Goal: Information Seeking & Learning: Learn about a topic

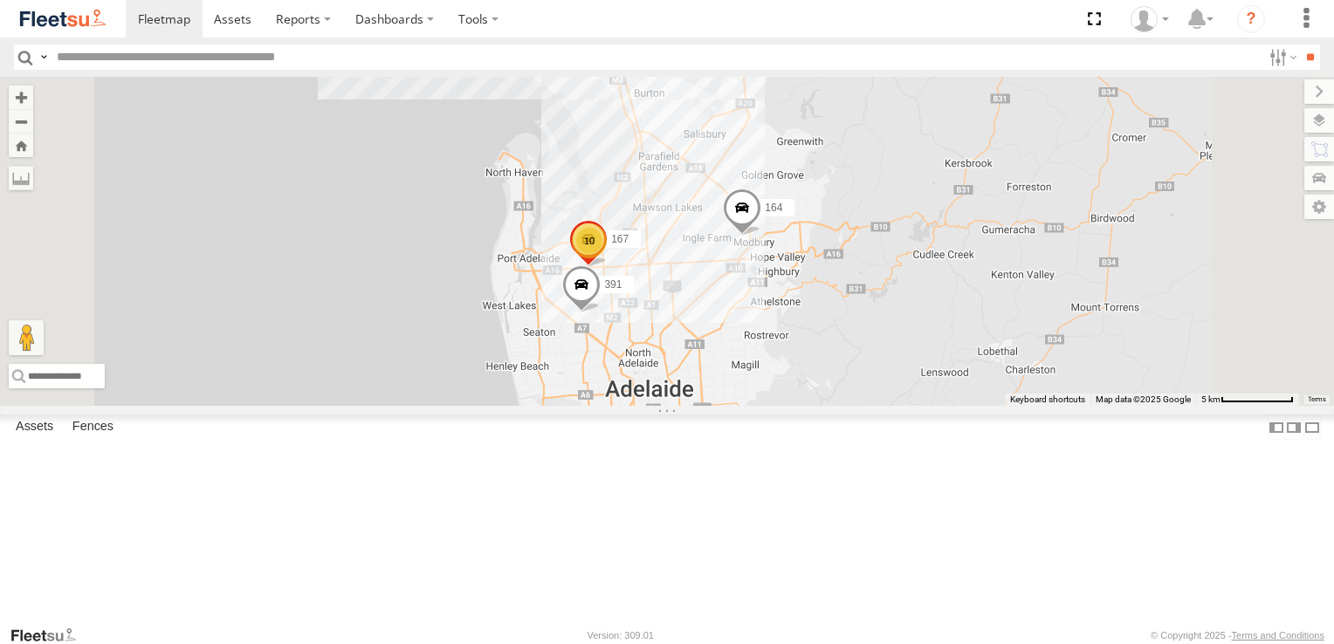
click at [0, 0] on span at bounding box center [0, 0] width 0 height 0
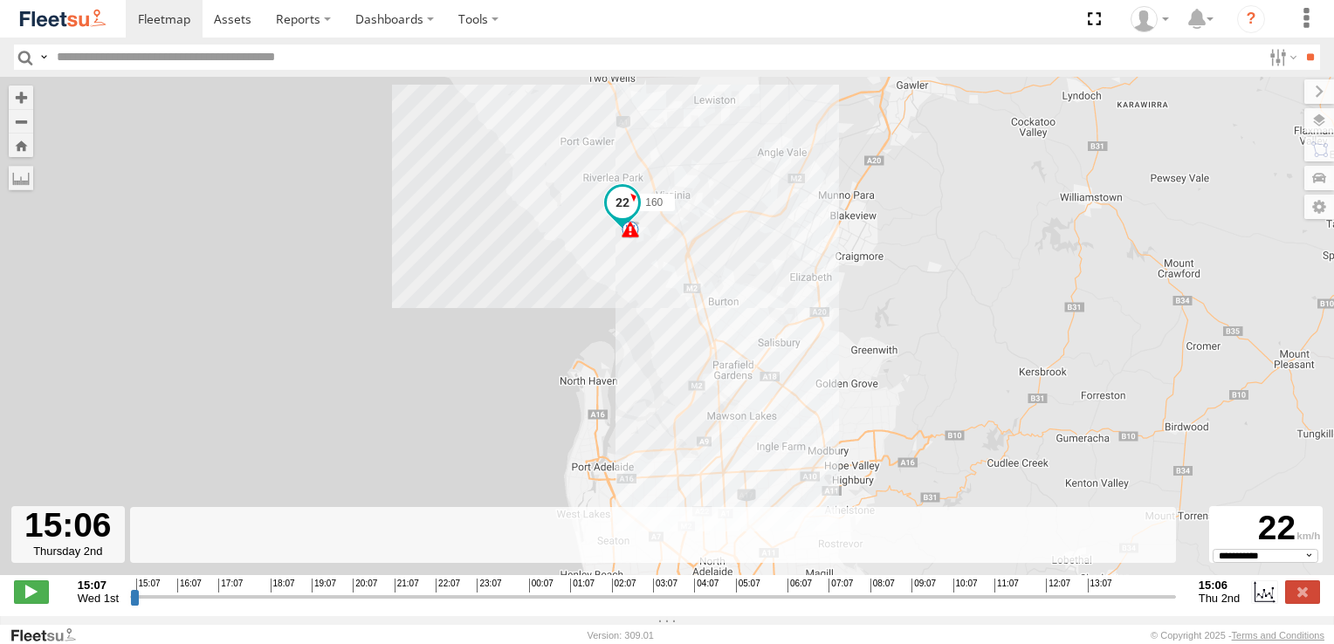
drag, startPoint x: 135, startPoint y: 610, endPoint x: 1184, endPoint y: 620, distance: 1048.7
type input "**********"
click at [1176, 605] on input "range" at bounding box center [653, 596] width 1046 height 17
click at [167, 24] on span at bounding box center [164, 18] width 52 height 17
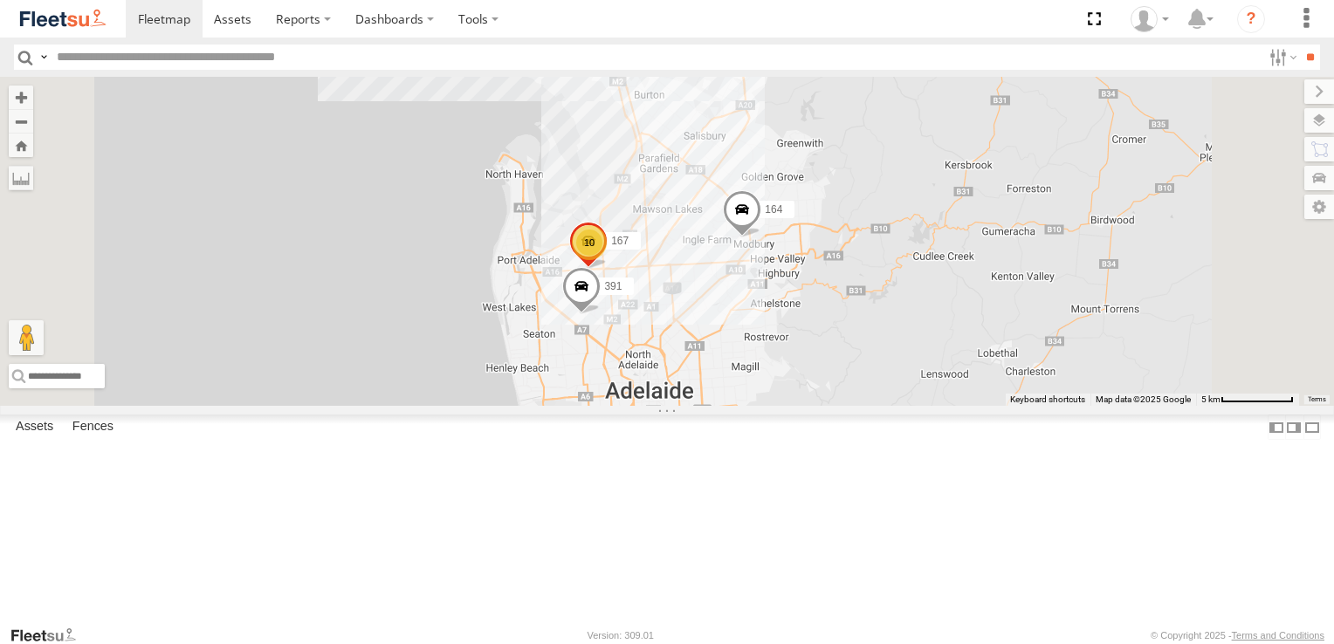
click at [0, 0] on span at bounding box center [0, 0] width 0 height 0
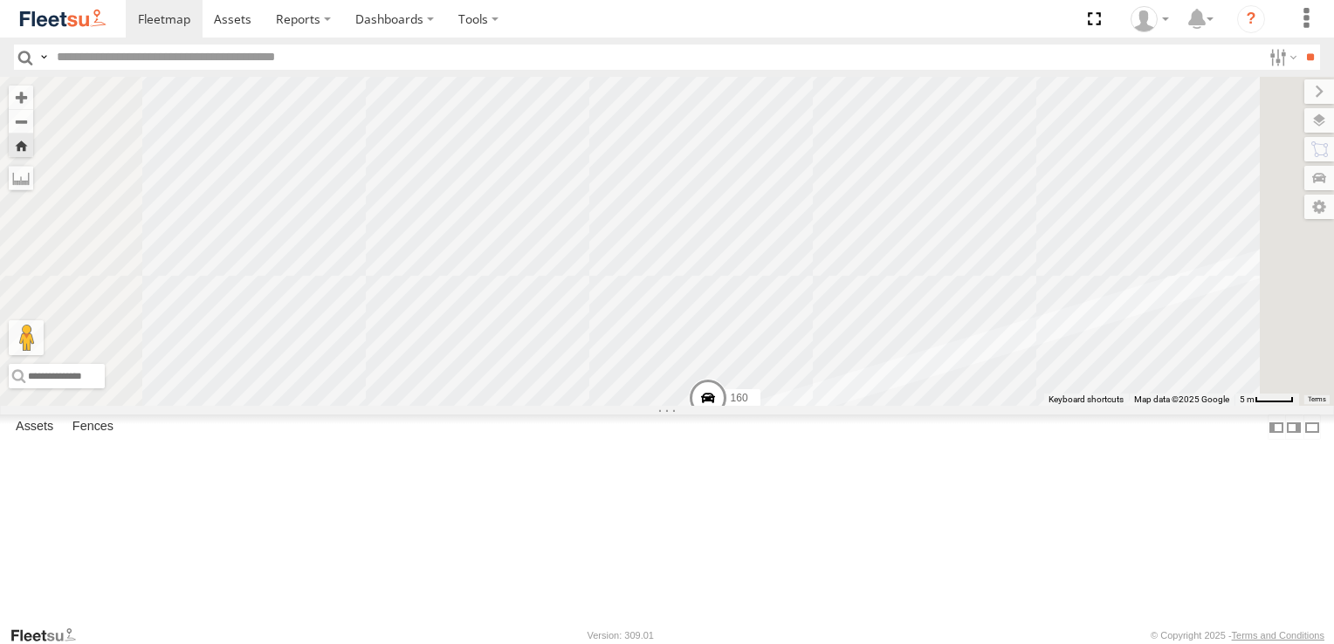
drag, startPoint x: 943, startPoint y: 267, endPoint x: 914, endPoint y: 599, distance: 333.0
click at [914, 406] on div "160" at bounding box center [667, 241] width 1334 height 329
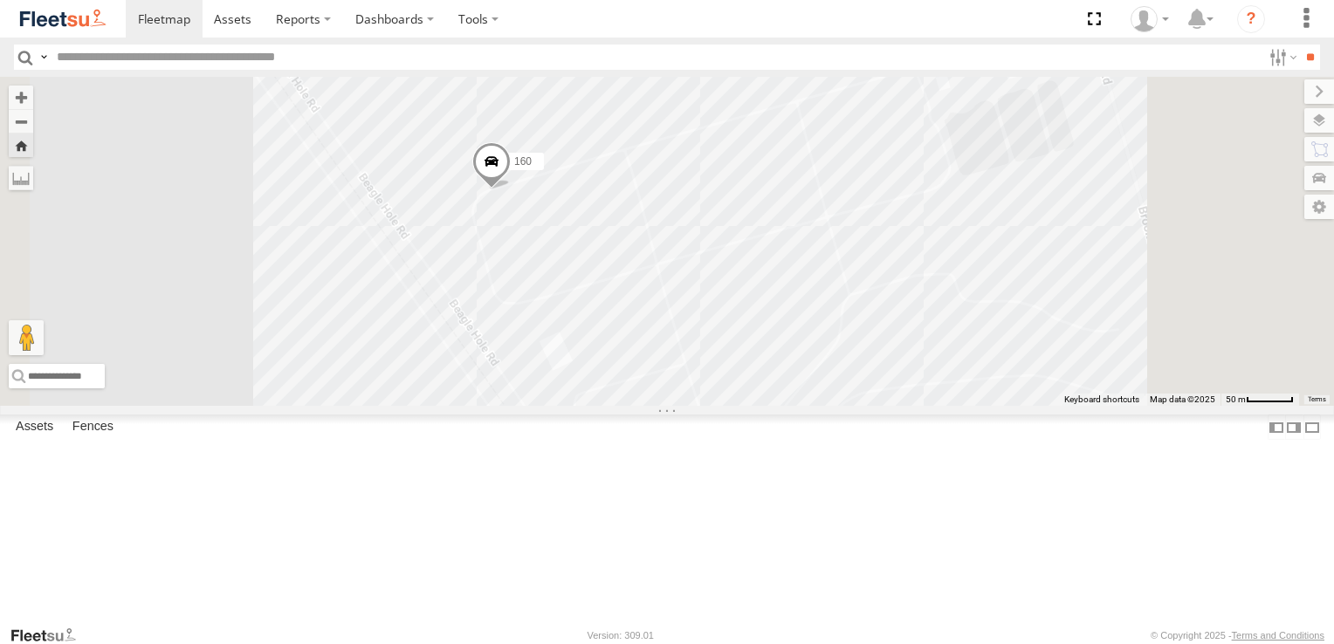
drag, startPoint x: 1013, startPoint y: 542, endPoint x: 852, endPoint y: 335, distance: 262.0
click at [852, 335] on div "160" at bounding box center [667, 241] width 1334 height 329
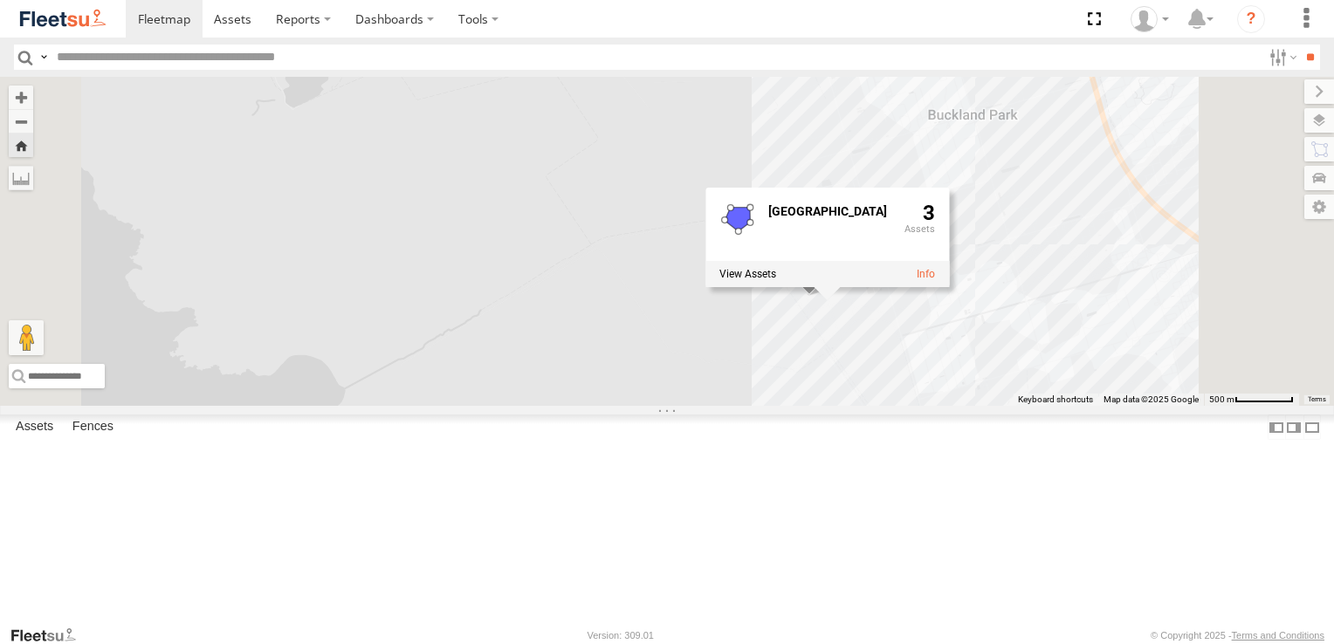
click at [1077, 406] on div "160 Buckland Park 3" at bounding box center [667, 241] width 1334 height 329
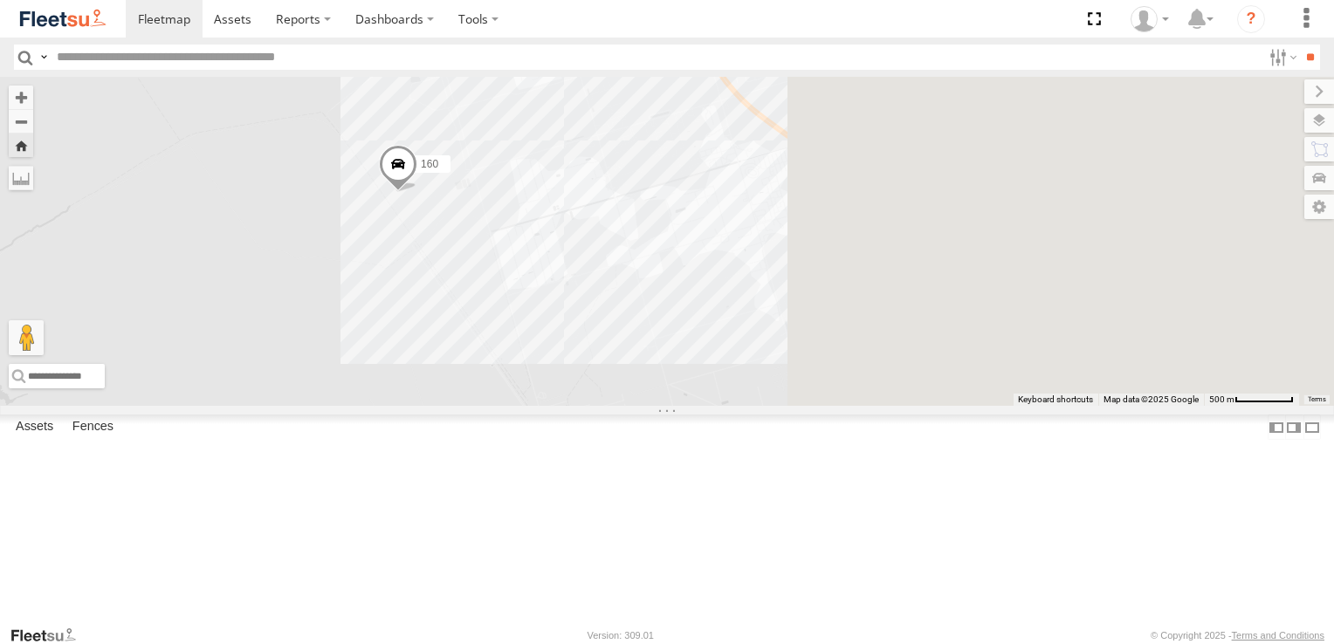
drag, startPoint x: 1146, startPoint y: 484, endPoint x: 524, endPoint y: 330, distance: 641.2
click at [524, 330] on div "160" at bounding box center [667, 241] width 1334 height 329
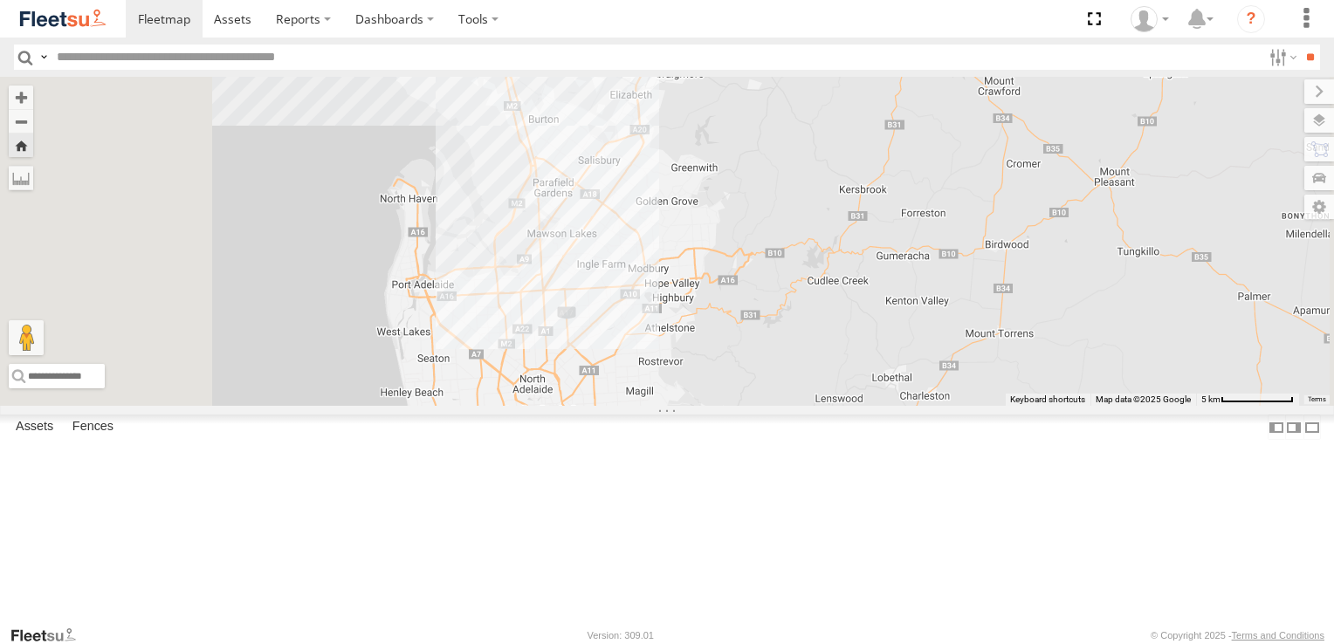
drag, startPoint x: 630, startPoint y: 473, endPoint x: 747, endPoint y: 328, distance: 186.3
click at [747, 328] on div "160" at bounding box center [667, 241] width 1334 height 329
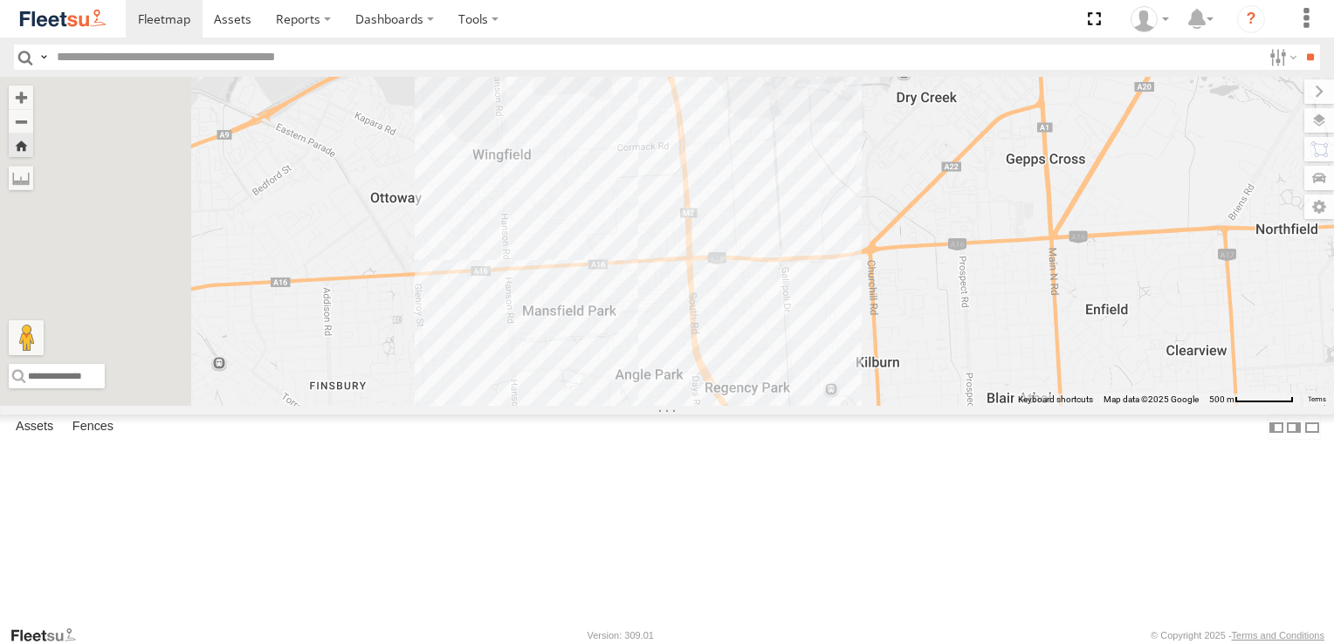
drag, startPoint x: 636, startPoint y: 211, endPoint x: 900, endPoint y: 441, distance: 350.3
click at [900, 406] on div "160" at bounding box center [667, 241] width 1334 height 329
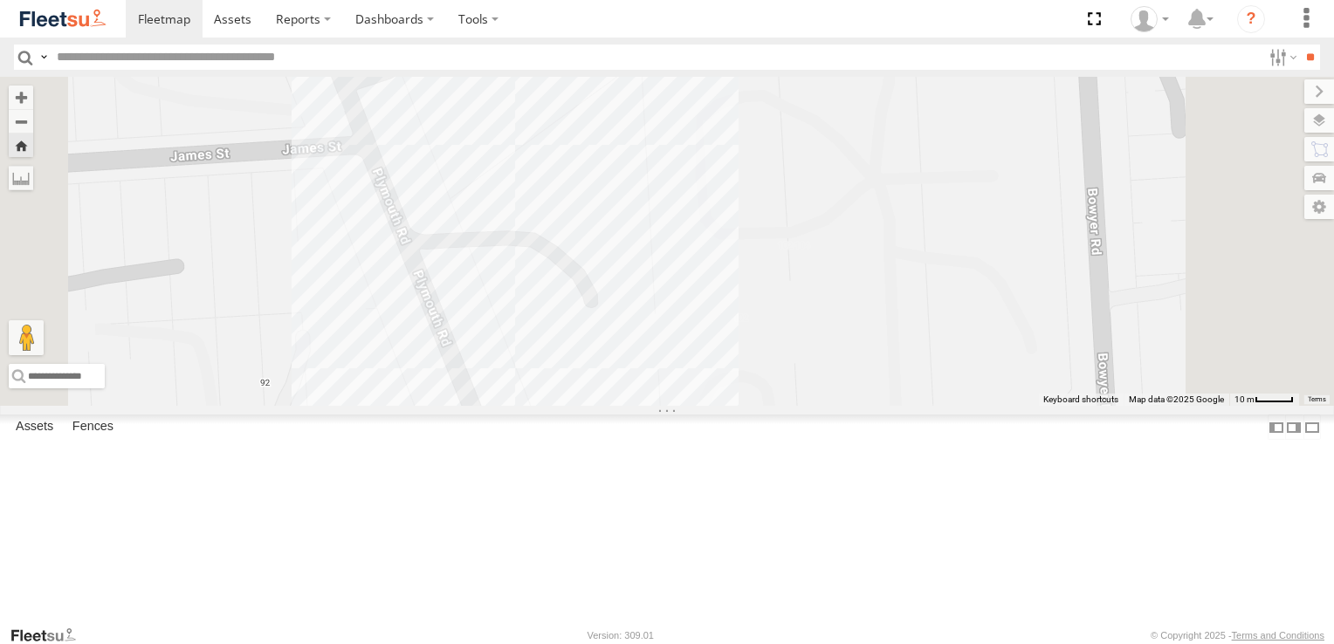
click at [789, 353] on div "160" at bounding box center [667, 241] width 1334 height 329
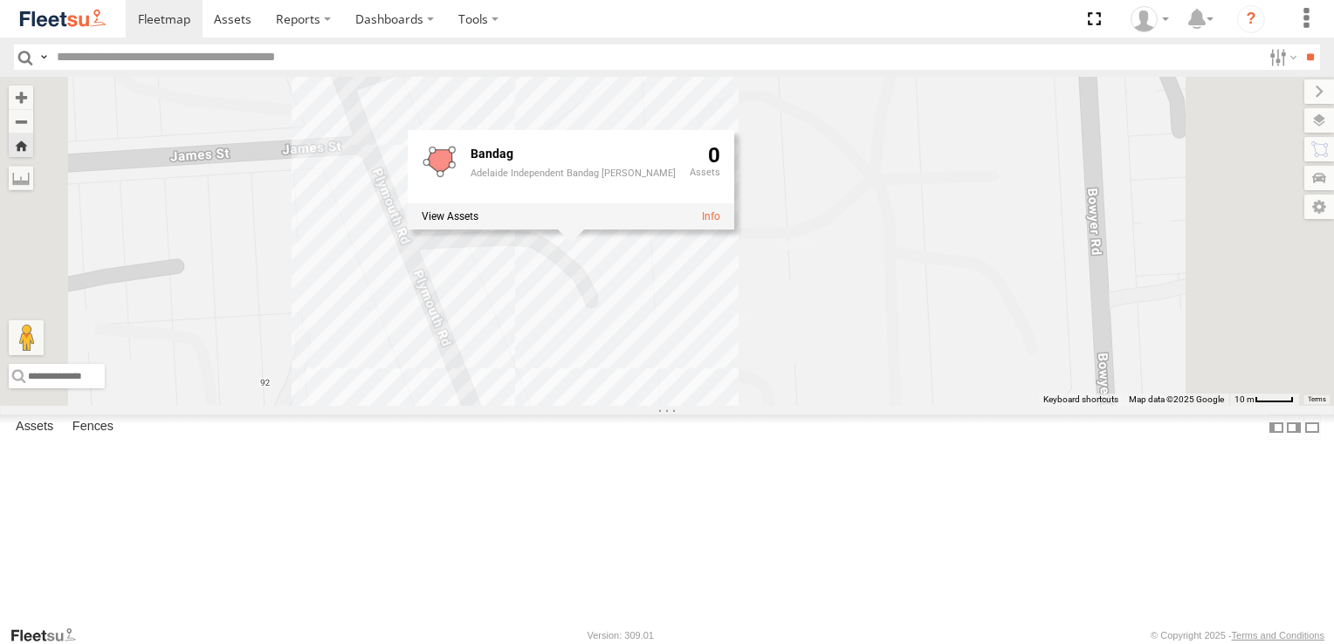
click at [1029, 406] on div "160 Bandag Adelaide Independent Bandag Tyer 0" at bounding box center [667, 241] width 1334 height 329
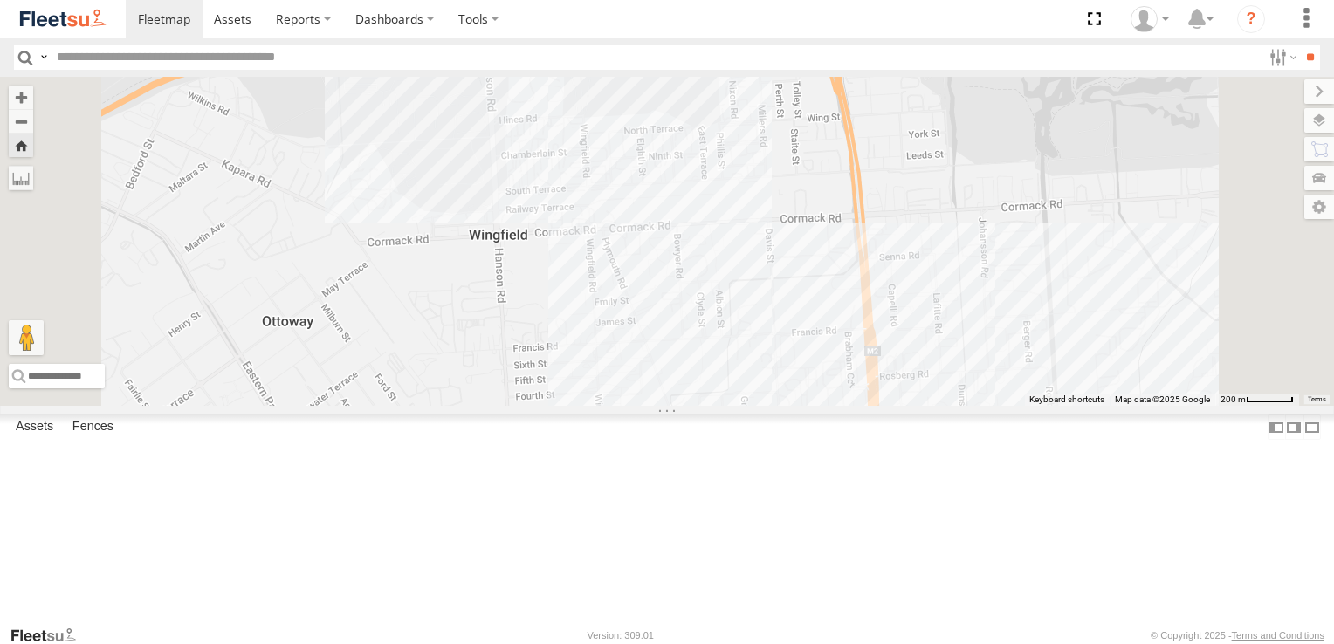
click at [850, 406] on div "160" at bounding box center [667, 241] width 1334 height 329
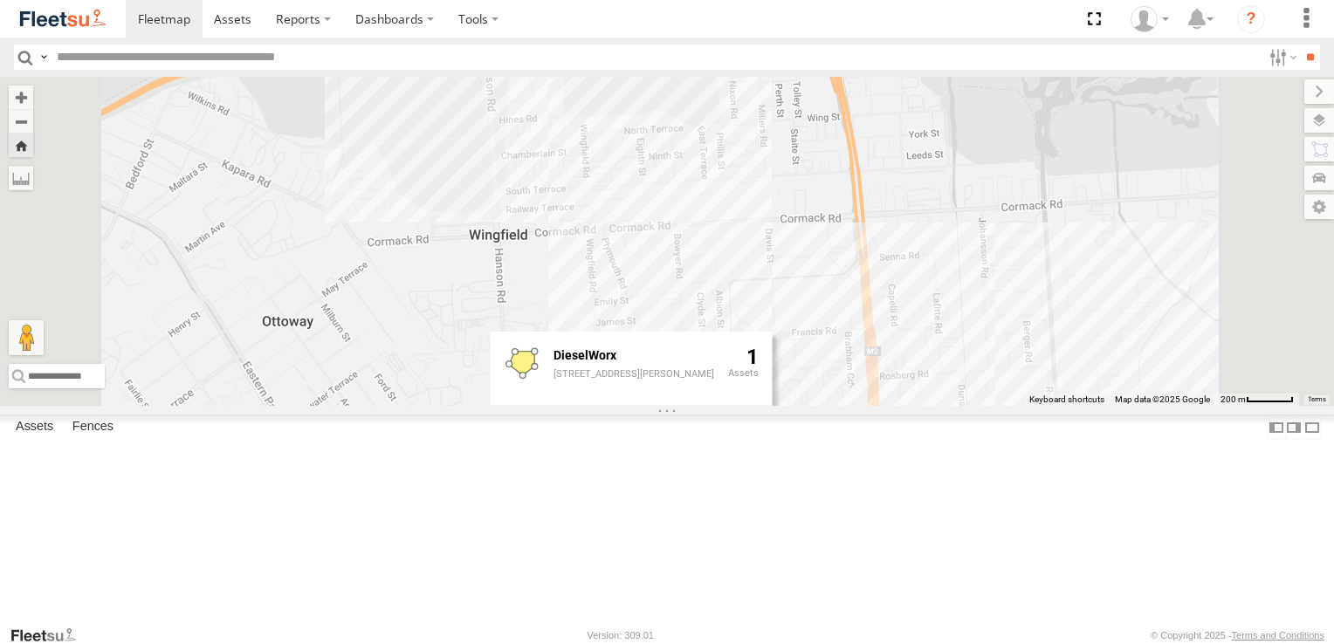
click at [1206, 406] on div "160 DieselWorx 461 Grand Jct Rd, Wingfield SA 5013 1" at bounding box center [667, 241] width 1334 height 329
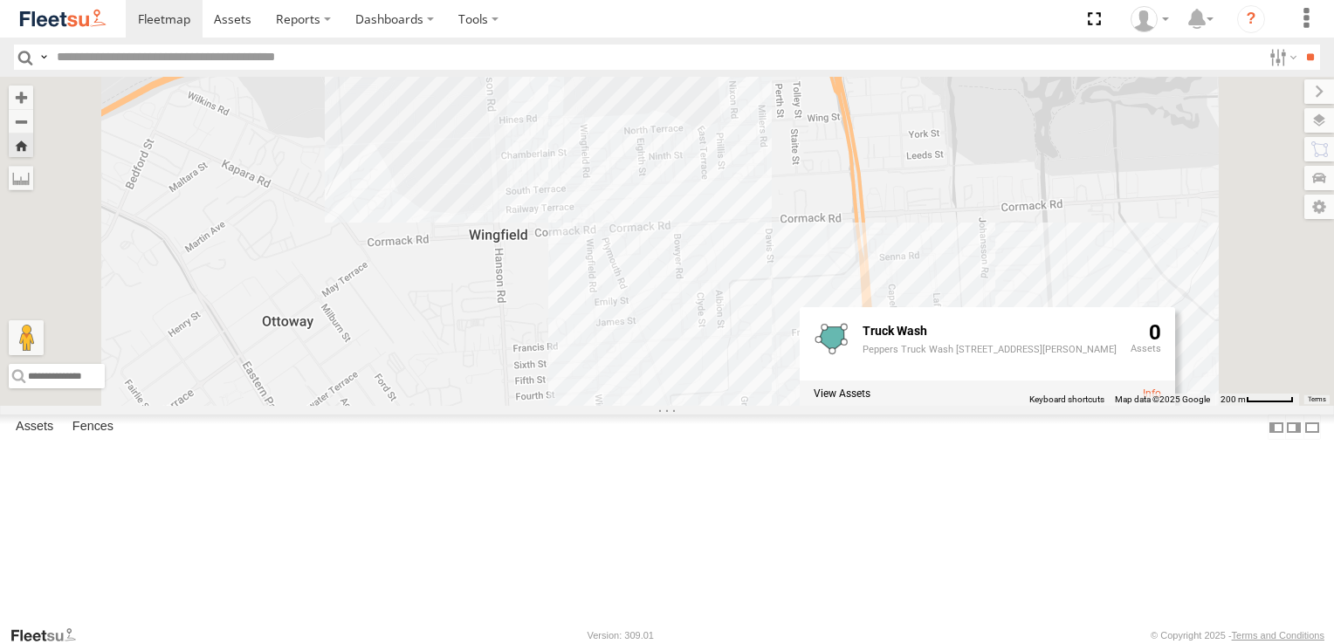
click at [993, 406] on div "160 Truck Wash Peppers Truck Wash 553 Grand Jct Rd, Wingfield SA 5013 0" at bounding box center [667, 241] width 1334 height 329
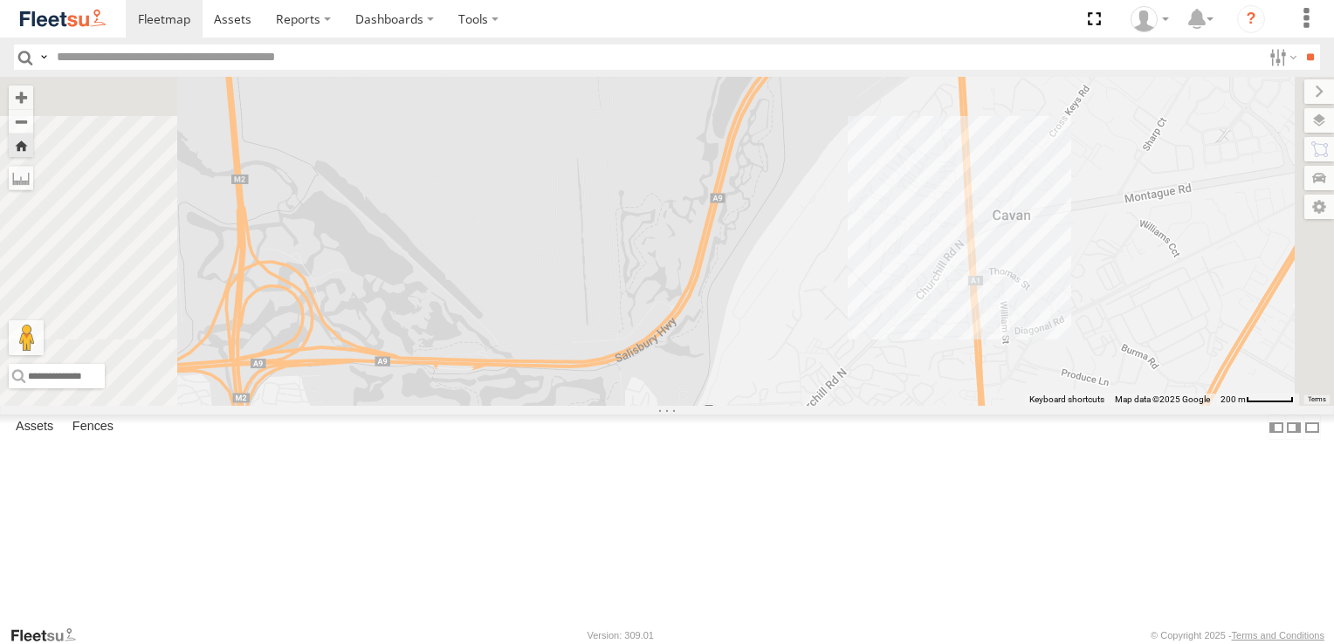
click at [1146, 318] on div "160" at bounding box center [667, 241] width 1334 height 329
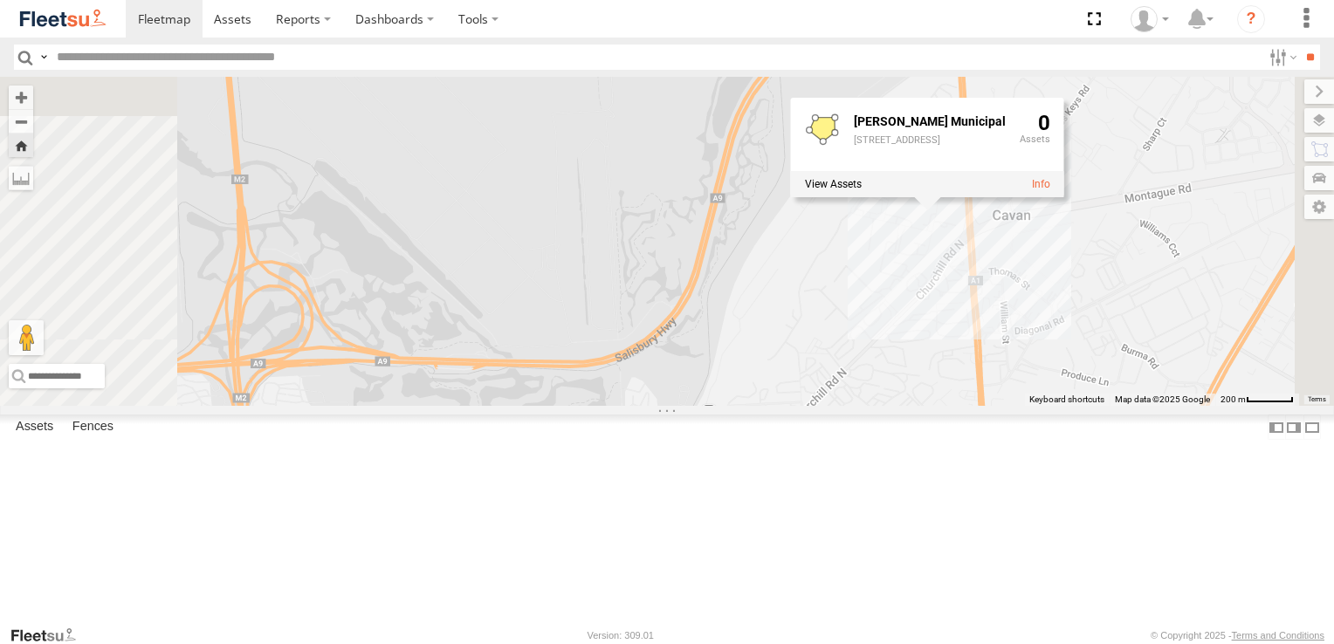
click at [1112, 361] on div "160 Bucher Municipal 4 Newcastle Cres, Cavan SA 5094 0" at bounding box center [667, 241] width 1334 height 329
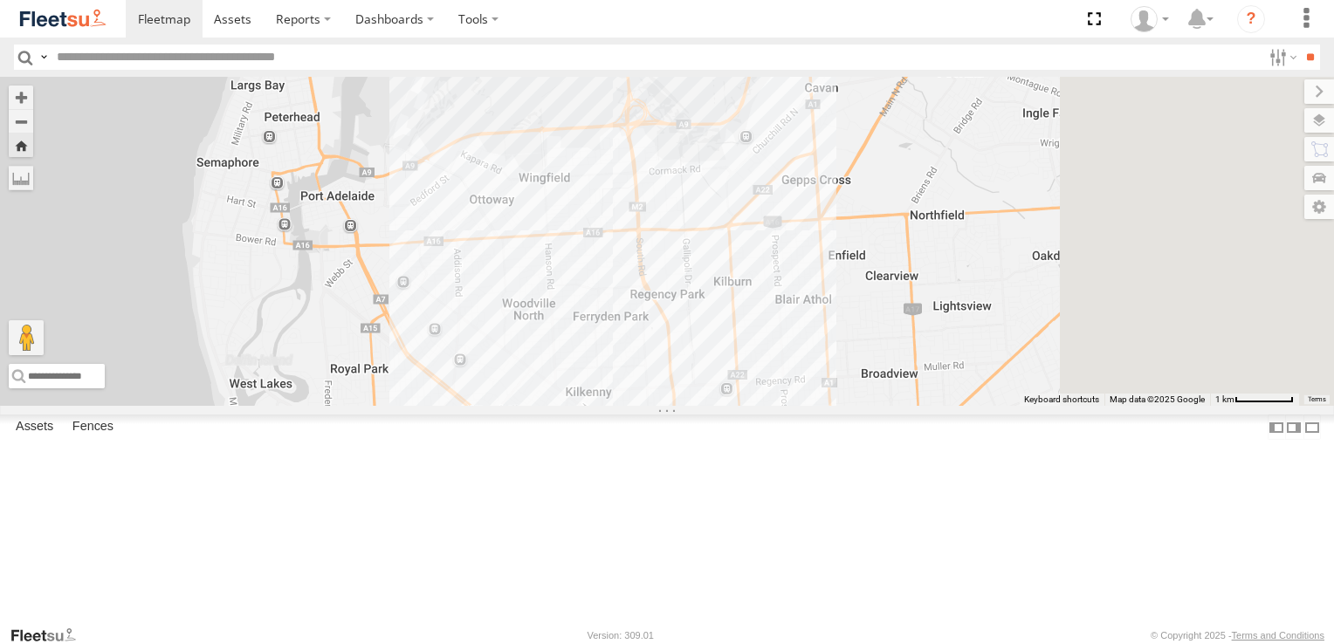
drag, startPoint x: 949, startPoint y: 515, endPoint x: 855, endPoint y: 271, distance: 262.0
click at [855, 271] on div "160" at bounding box center [667, 241] width 1334 height 329
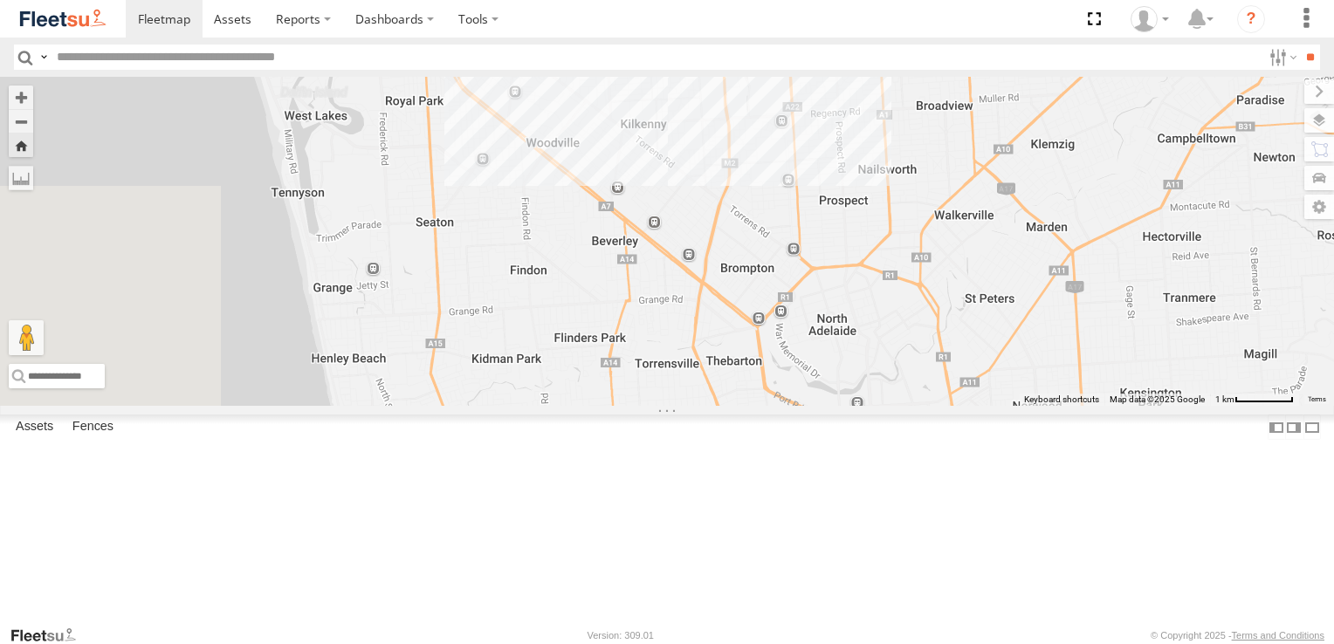
drag, startPoint x: 692, startPoint y: 478, endPoint x: 800, endPoint y: 239, distance: 262.2
click at [800, 239] on div "160" at bounding box center [667, 241] width 1334 height 329
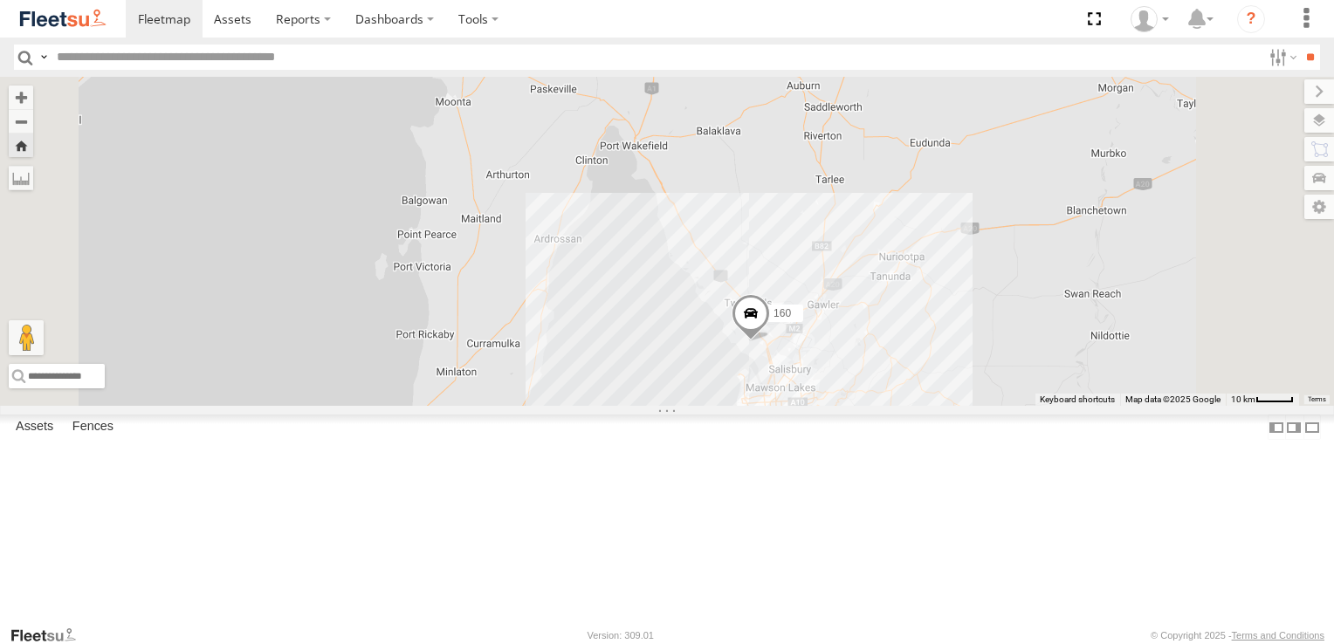
drag, startPoint x: 912, startPoint y: 299, endPoint x: 849, endPoint y: 535, distance: 245.1
click at [849, 406] on div "160" at bounding box center [667, 241] width 1334 height 329
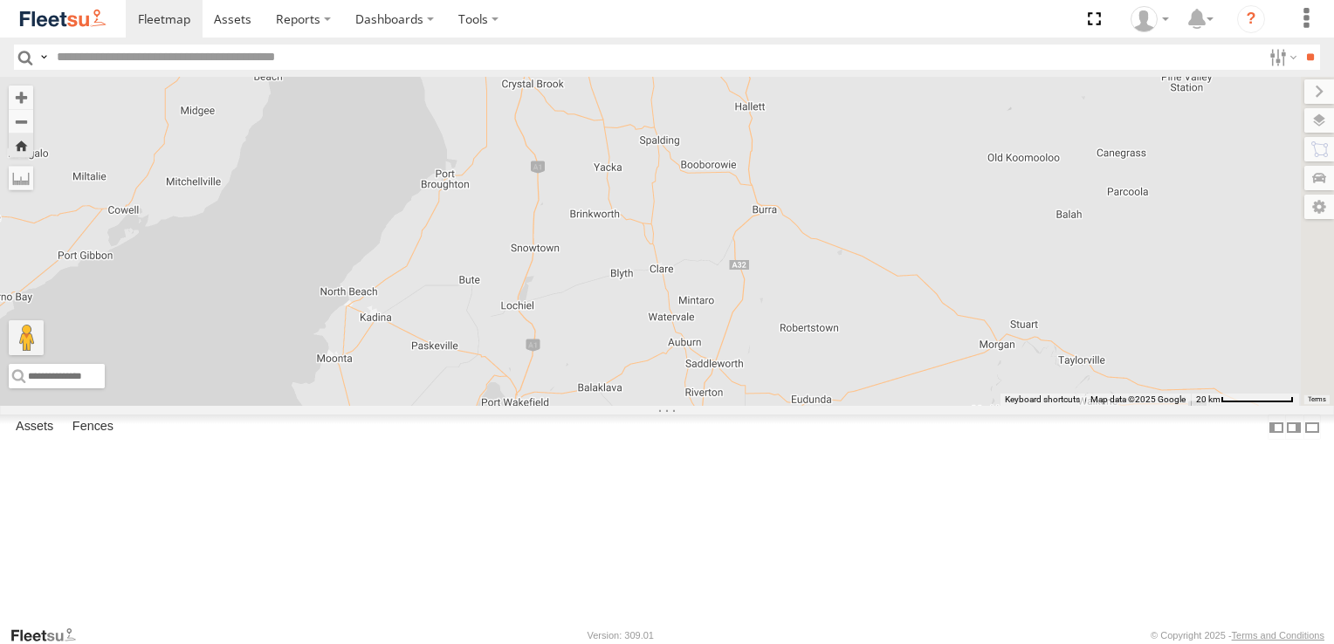
drag, startPoint x: 952, startPoint y: 274, endPoint x: 850, endPoint y: 502, distance: 249.7
click at [850, 406] on div "160" at bounding box center [667, 241] width 1334 height 329
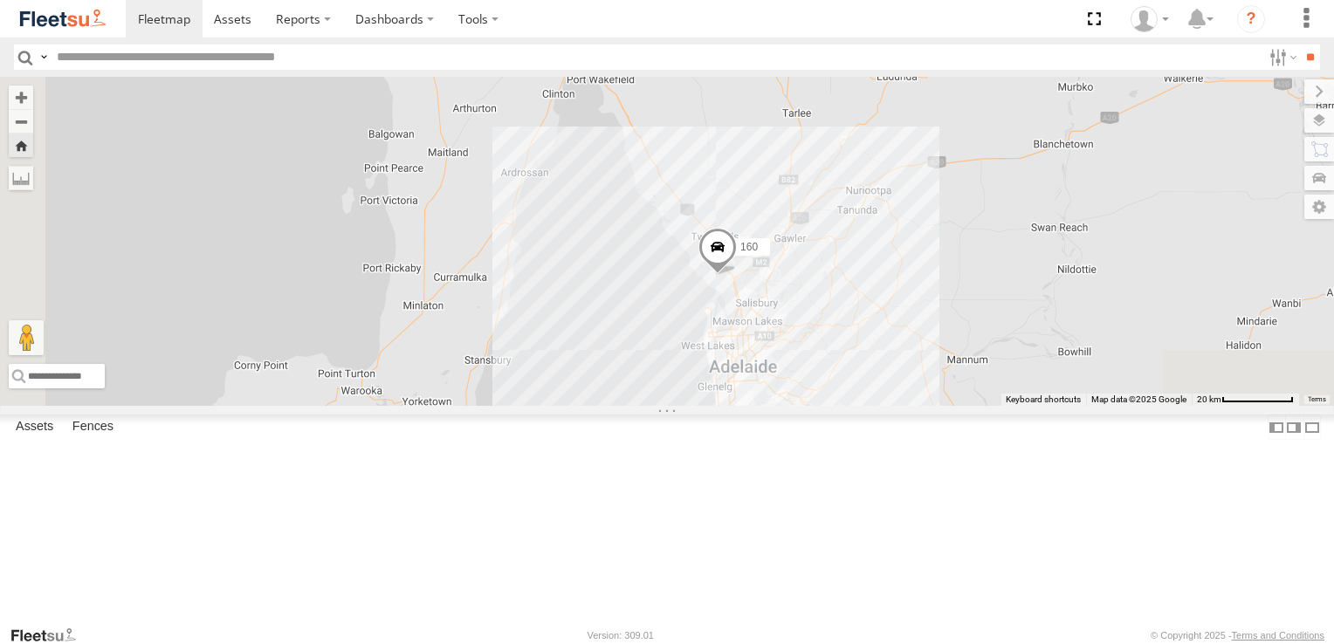
drag, startPoint x: 880, startPoint y: 494, endPoint x: 966, endPoint y: 168, distance: 337.6
click at [966, 168] on div "160" at bounding box center [667, 241] width 1334 height 329
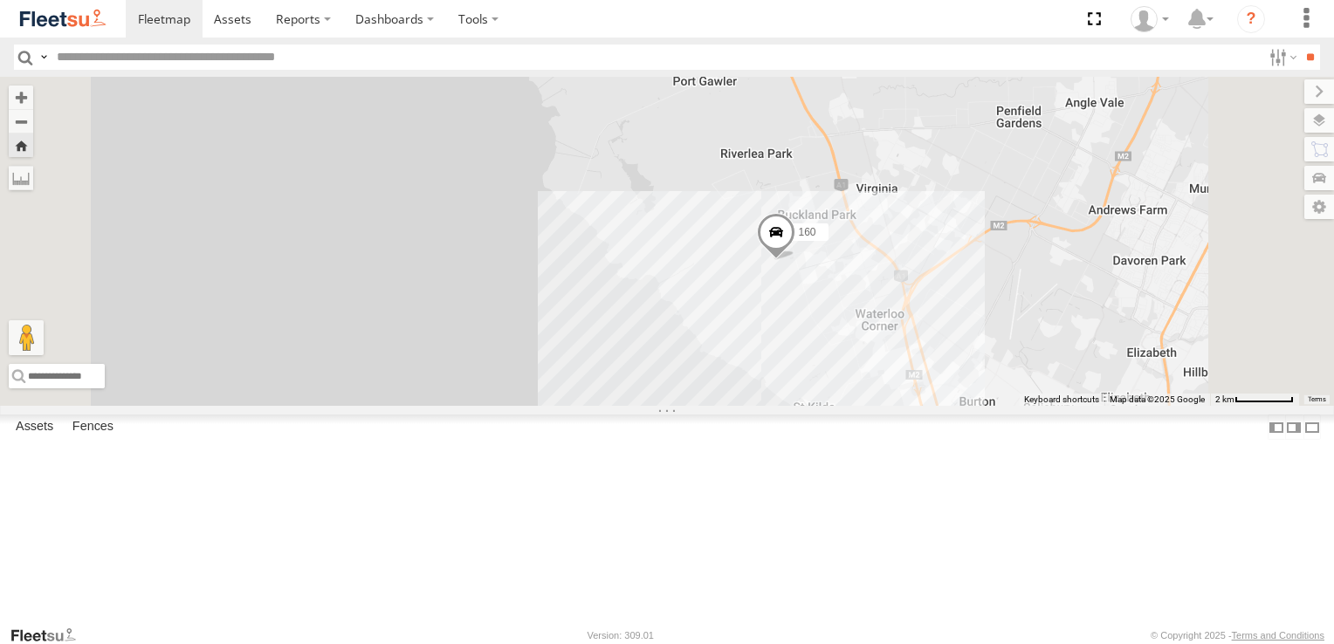
drag, startPoint x: 974, startPoint y: 511, endPoint x: 867, endPoint y: 138, distance: 387.8
click at [867, 138] on div "160" at bounding box center [667, 241] width 1334 height 329
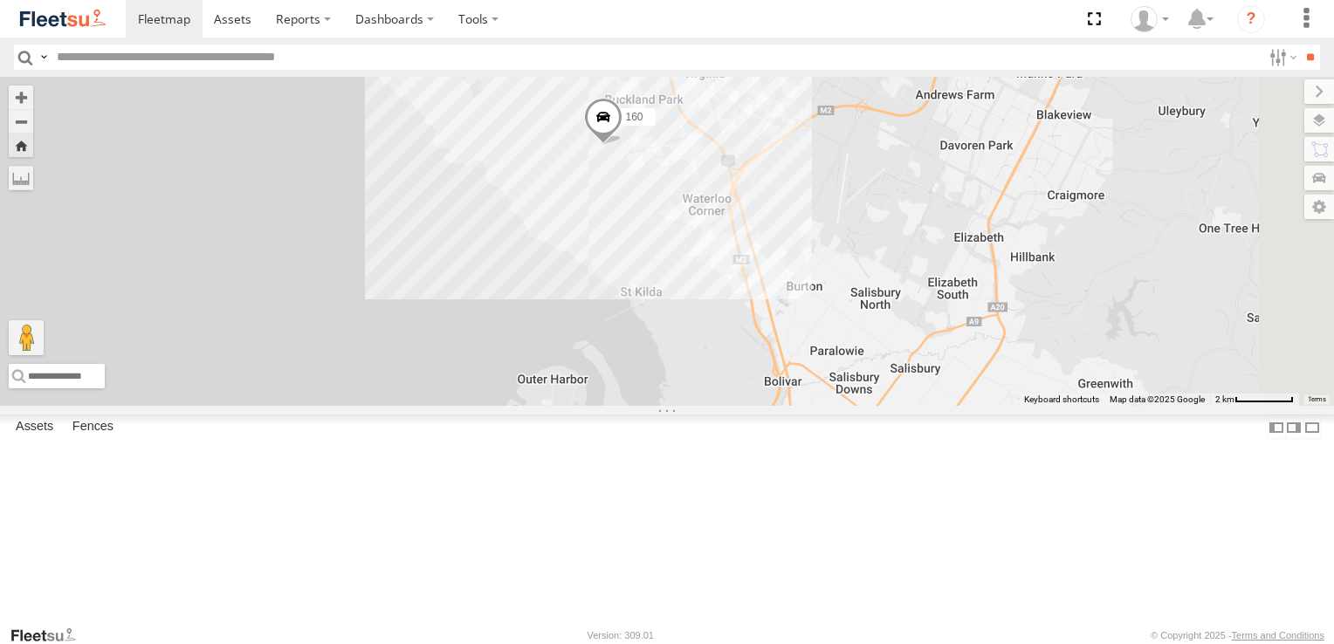
drag, startPoint x: 1023, startPoint y: 352, endPoint x: 896, endPoint y: 321, distance: 131.1
click at [896, 321] on div "160" at bounding box center [667, 241] width 1334 height 329
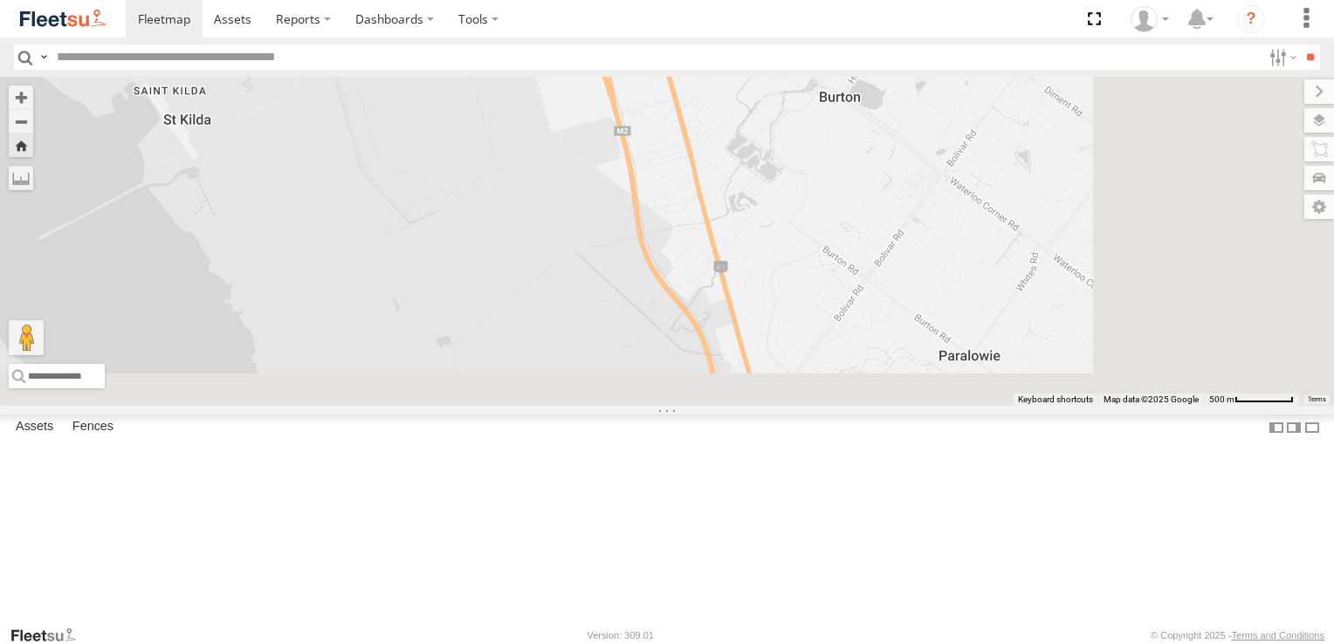
drag, startPoint x: 1042, startPoint y: 467, endPoint x: 933, endPoint y: 194, distance: 294.3
click at [936, 203] on div "160" at bounding box center [667, 241] width 1334 height 329
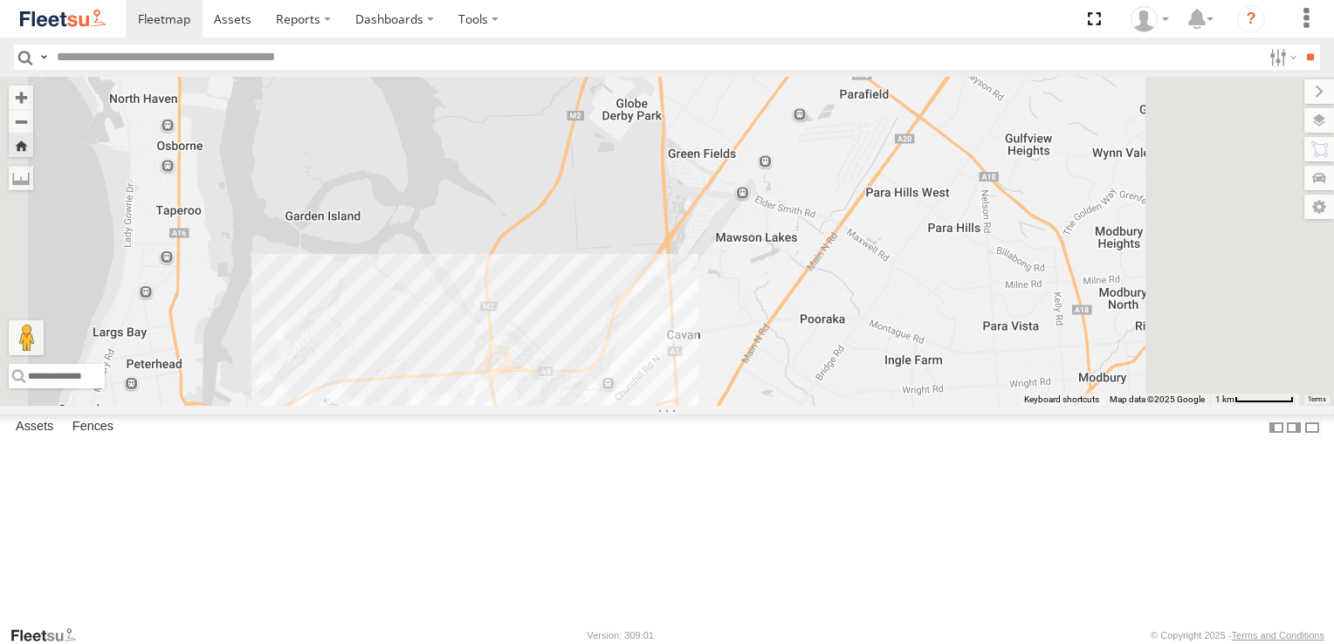
drag, startPoint x: 985, startPoint y: 463, endPoint x: 922, endPoint y: 208, distance: 262.6
click at [924, 211] on div "160" at bounding box center [667, 241] width 1334 height 329
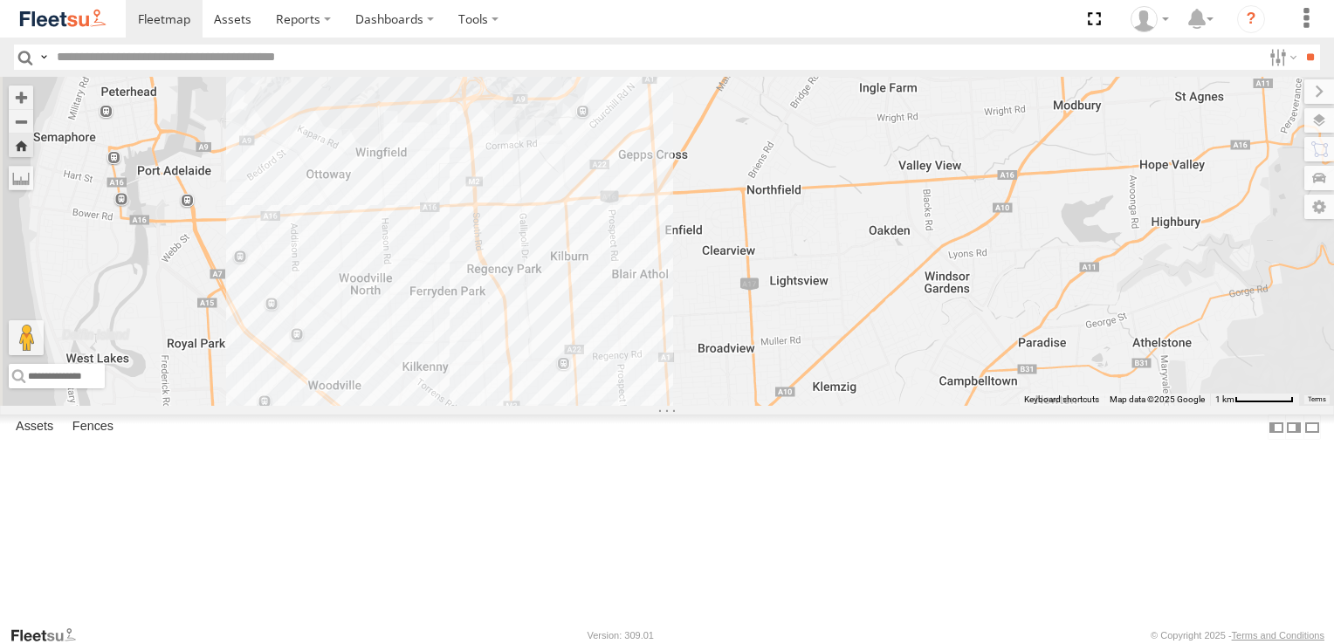
drag, startPoint x: 577, startPoint y: 216, endPoint x: 674, endPoint y: 342, distance: 159.4
click at [674, 342] on div "160" at bounding box center [667, 241] width 1334 height 329
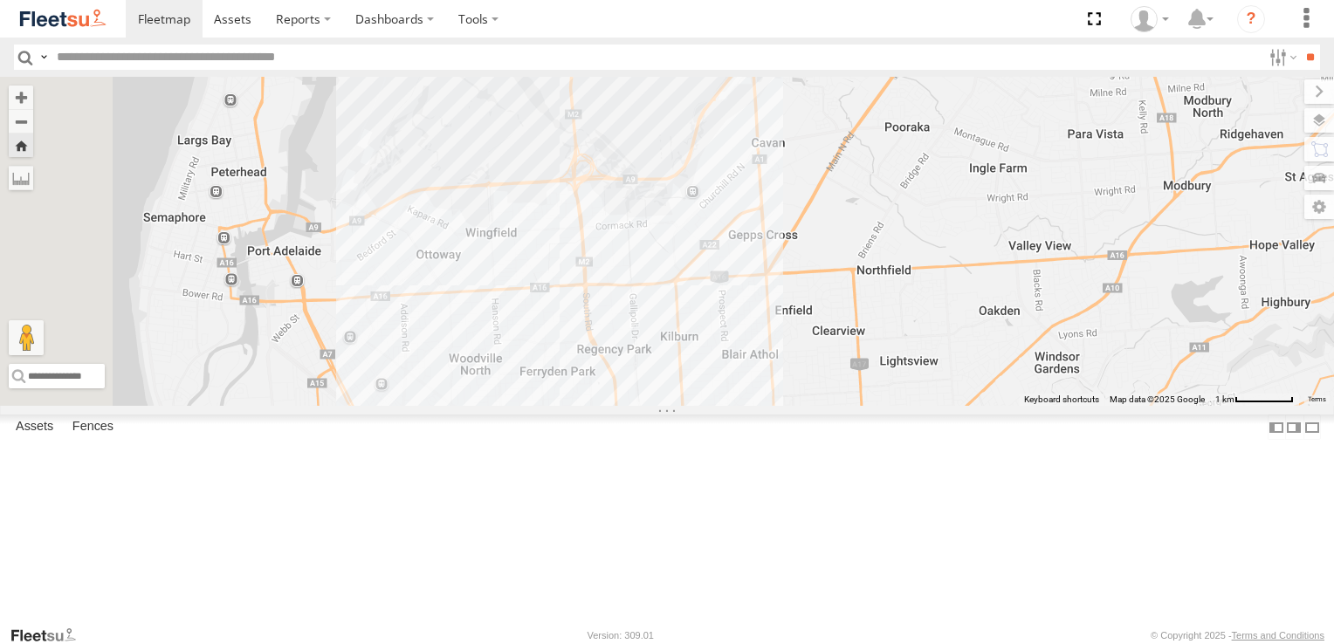
drag, startPoint x: 600, startPoint y: 354, endPoint x: 689, endPoint y: 414, distance: 107.0
click at [689, 406] on div "160" at bounding box center [667, 241] width 1334 height 329
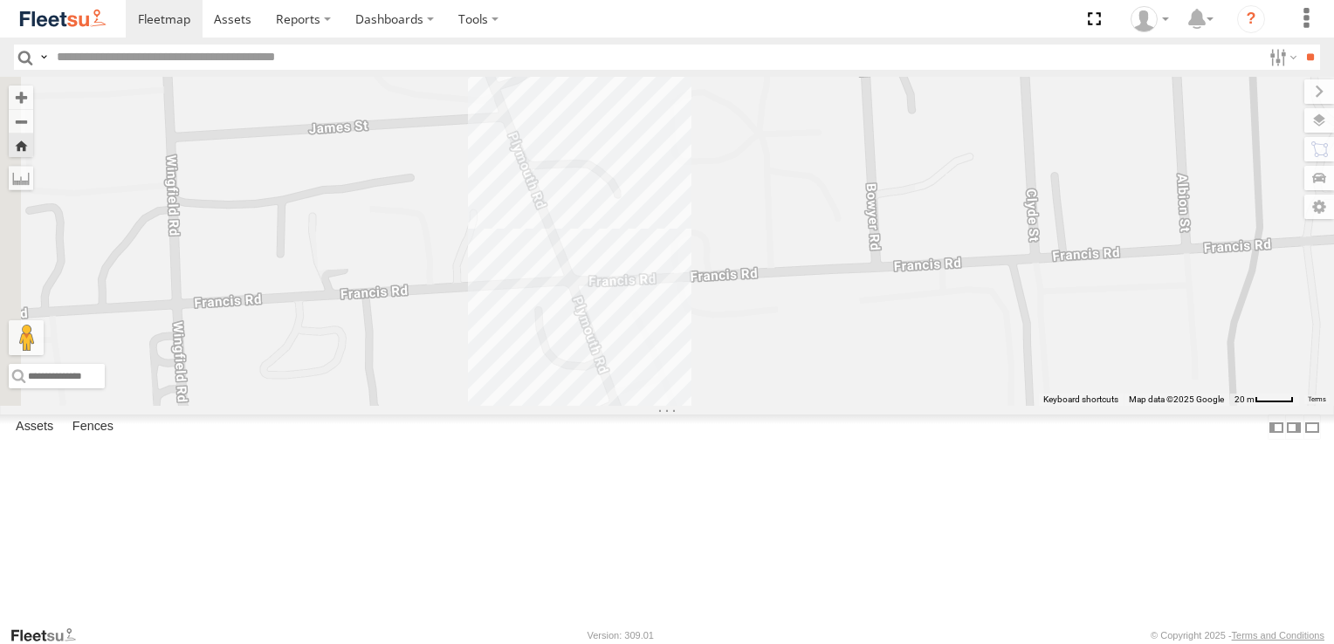
drag, startPoint x: 710, startPoint y: 178, endPoint x: 779, endPoint y: 388, distance: 220.6
click at [779, 388] on div "160" at bounding box center [667, 241] width 1334 height 329
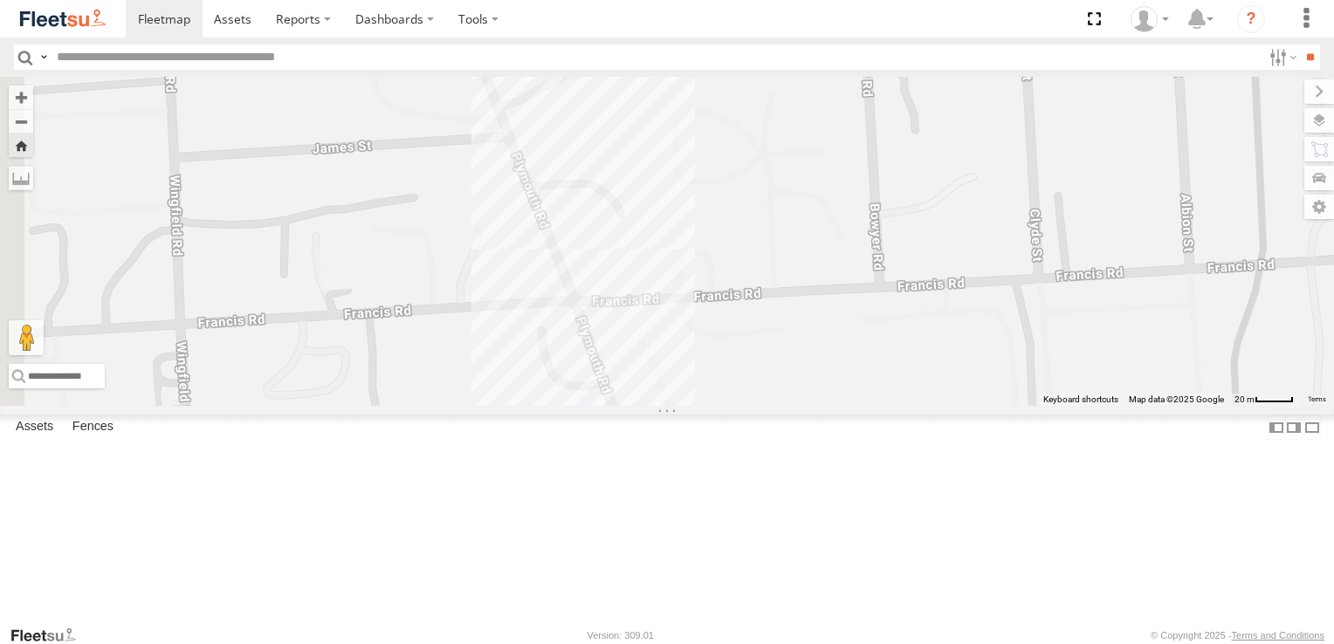
click at [0, 0] on link at bounding box center [0, 0] width 0 height 0
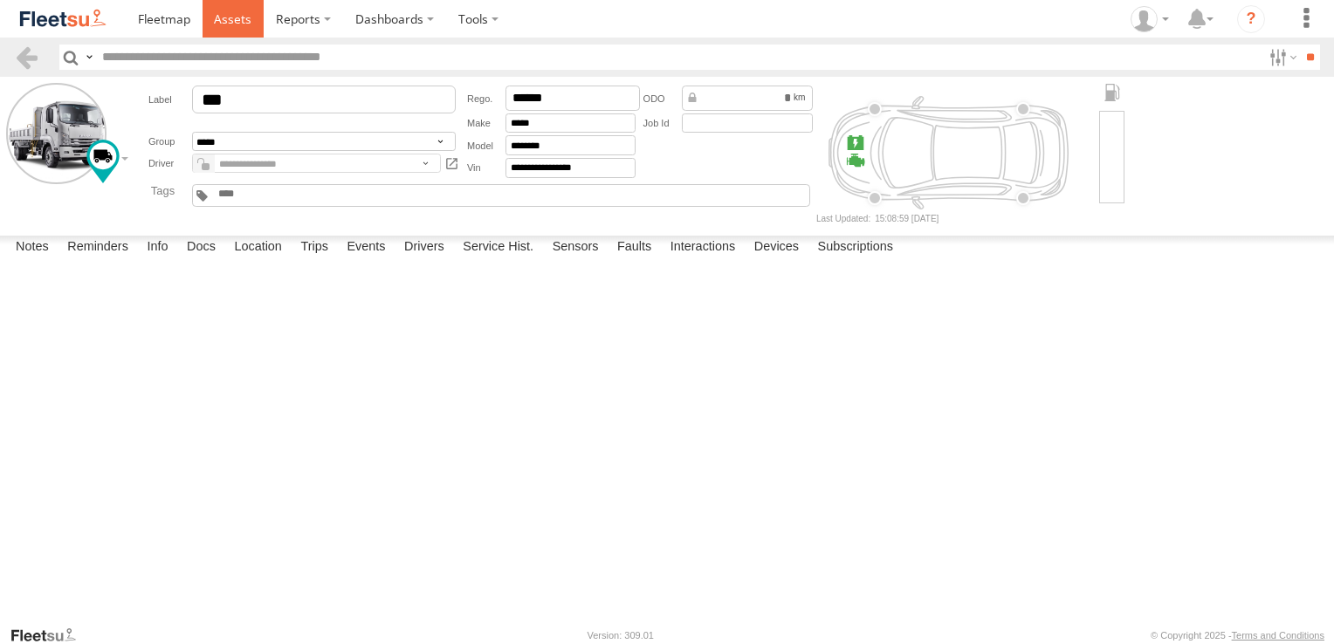
click at [232, 26] on span at bounding box center [233, 18] width 38 height 17
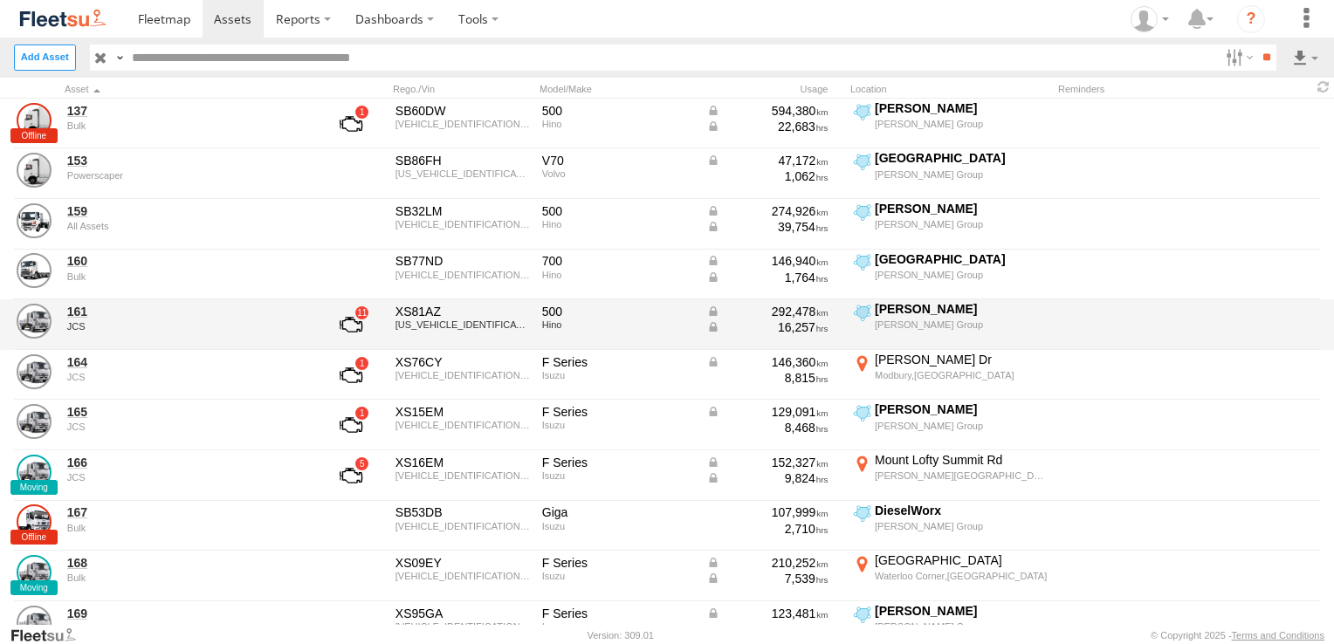
click at [352, 330] on link at bounding box center [351, 325] width 65 height 42
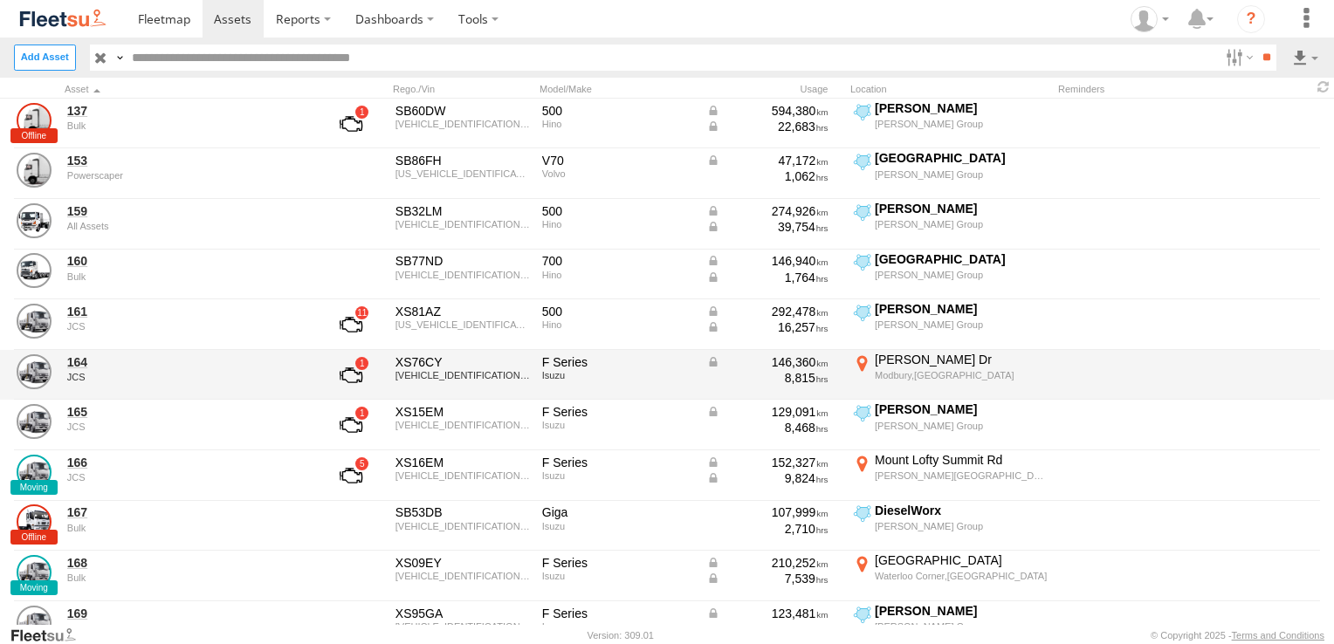
click at [356, 375] on link at bounding box center [351, 375] width 65 height 42
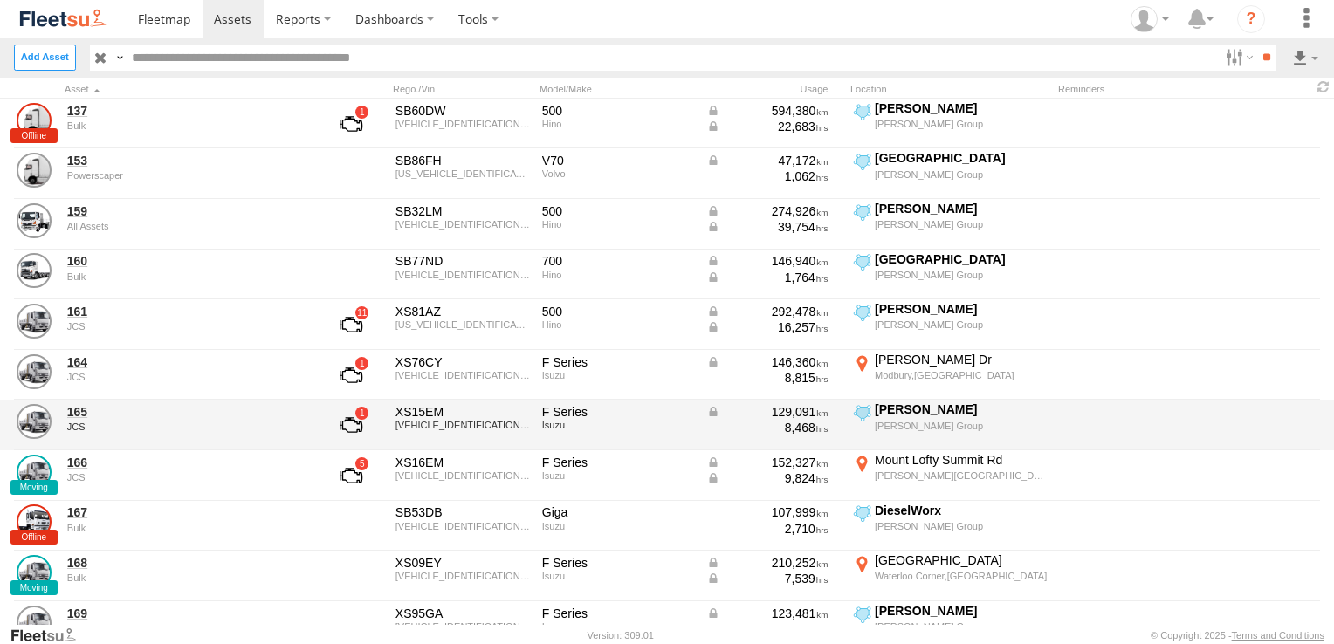
click at [347, 420] on link at bounding box center [351, 425] width 65 height 42
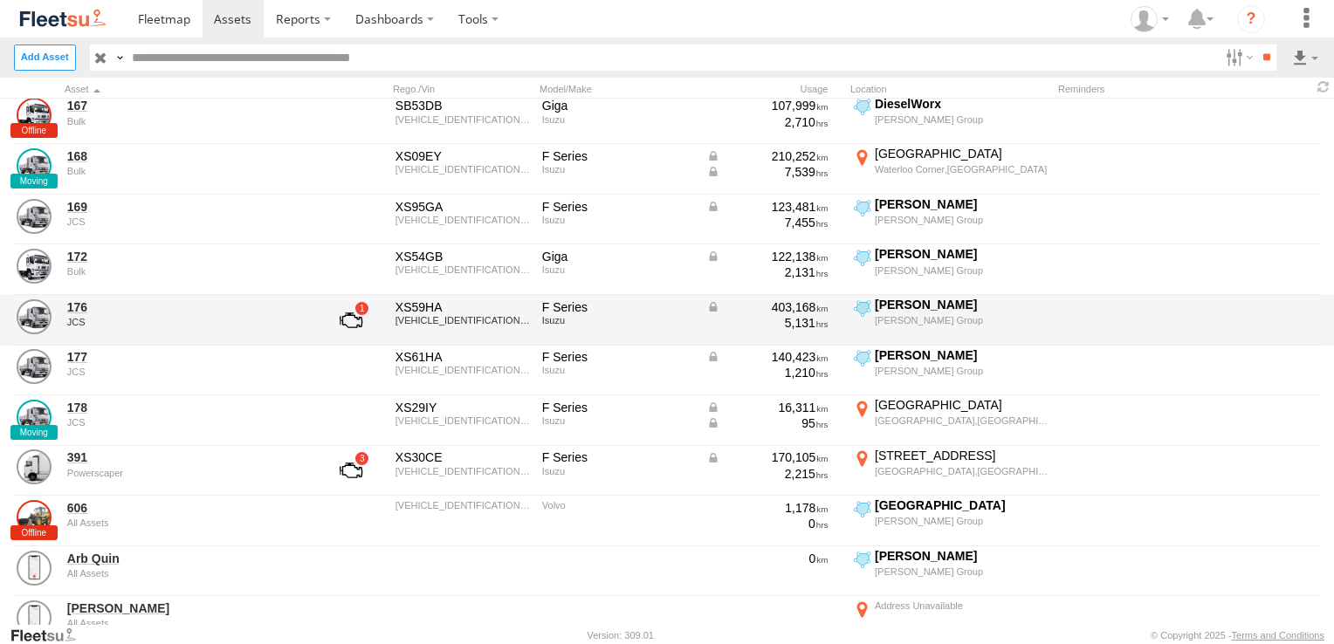
scroll to position [437, 0]
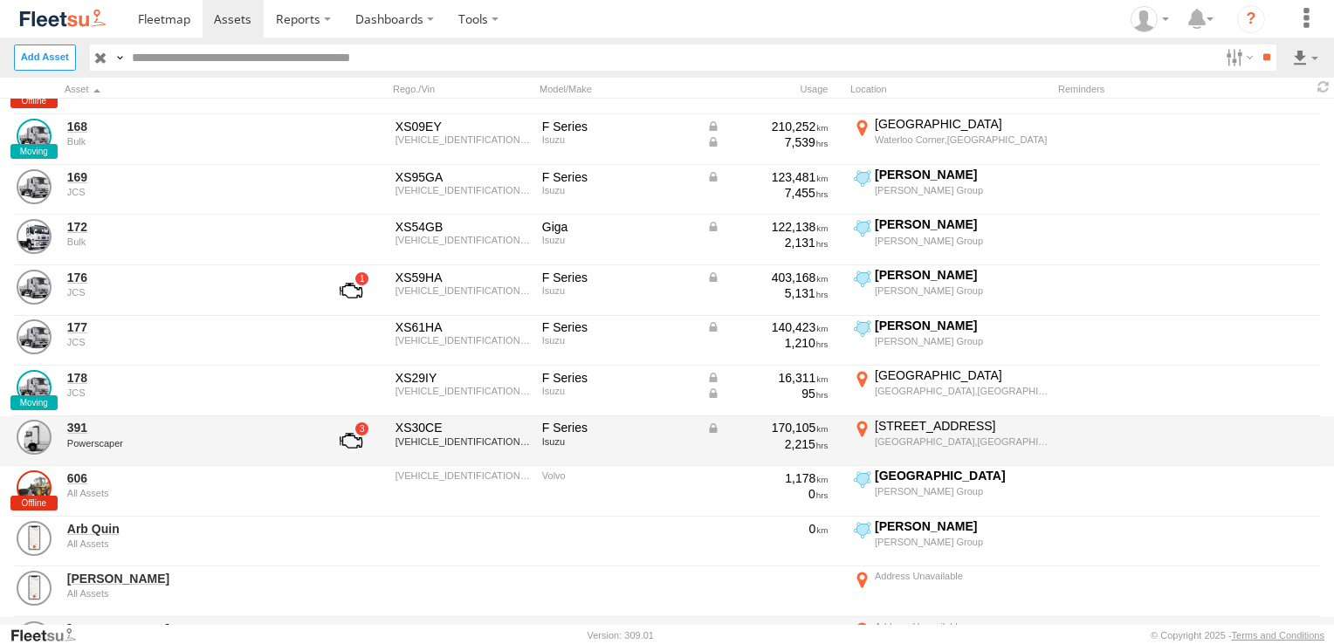
click at [356, 438] on link at bounding box center [351, 441] width 65 height 42
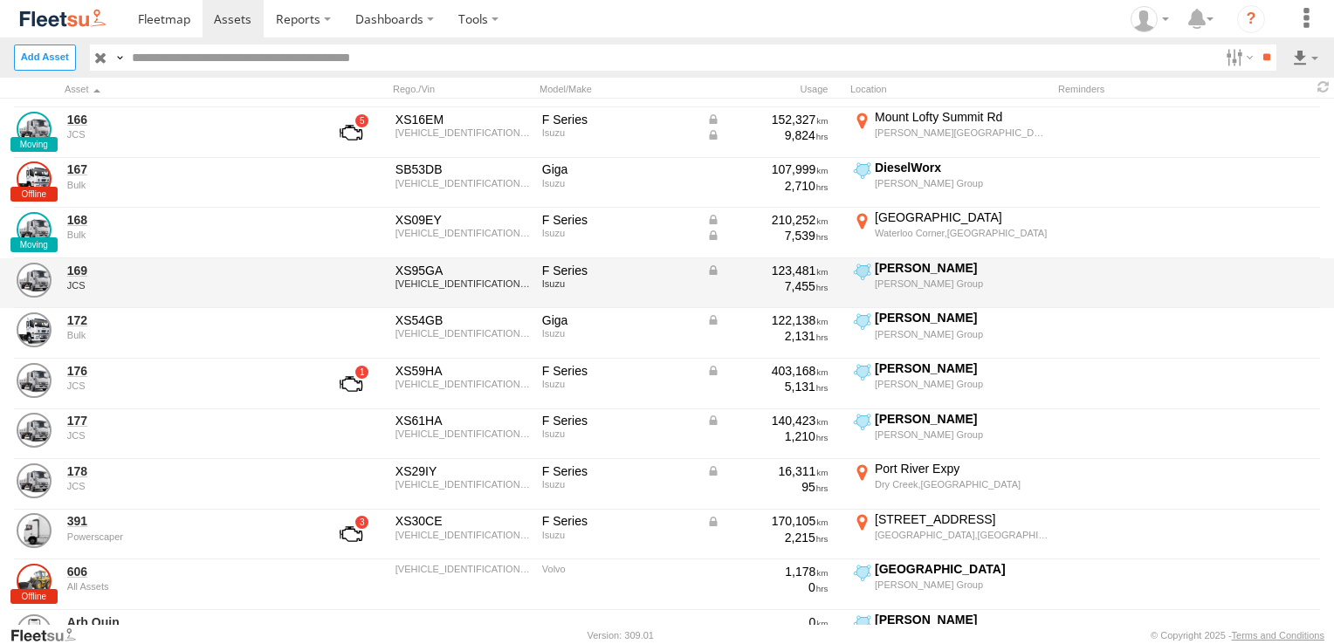
scroll to position [349, 0]
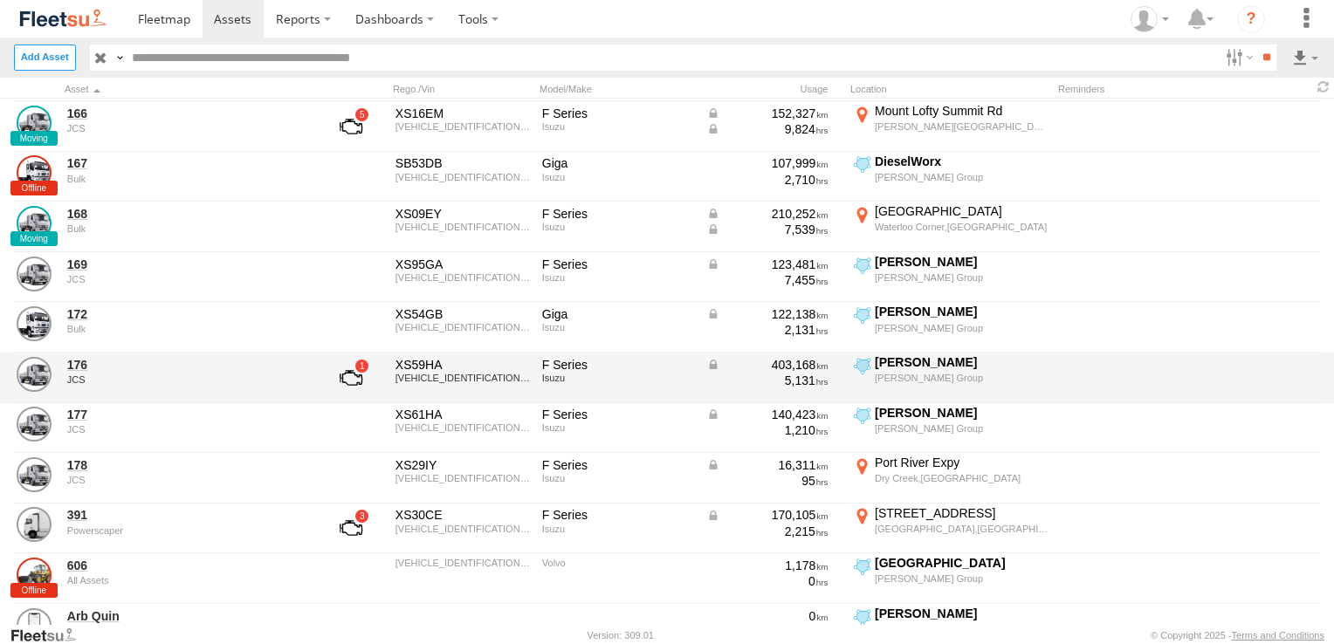
click at [351, 379] on link at bounding box center [351, 378] width 65 height 42
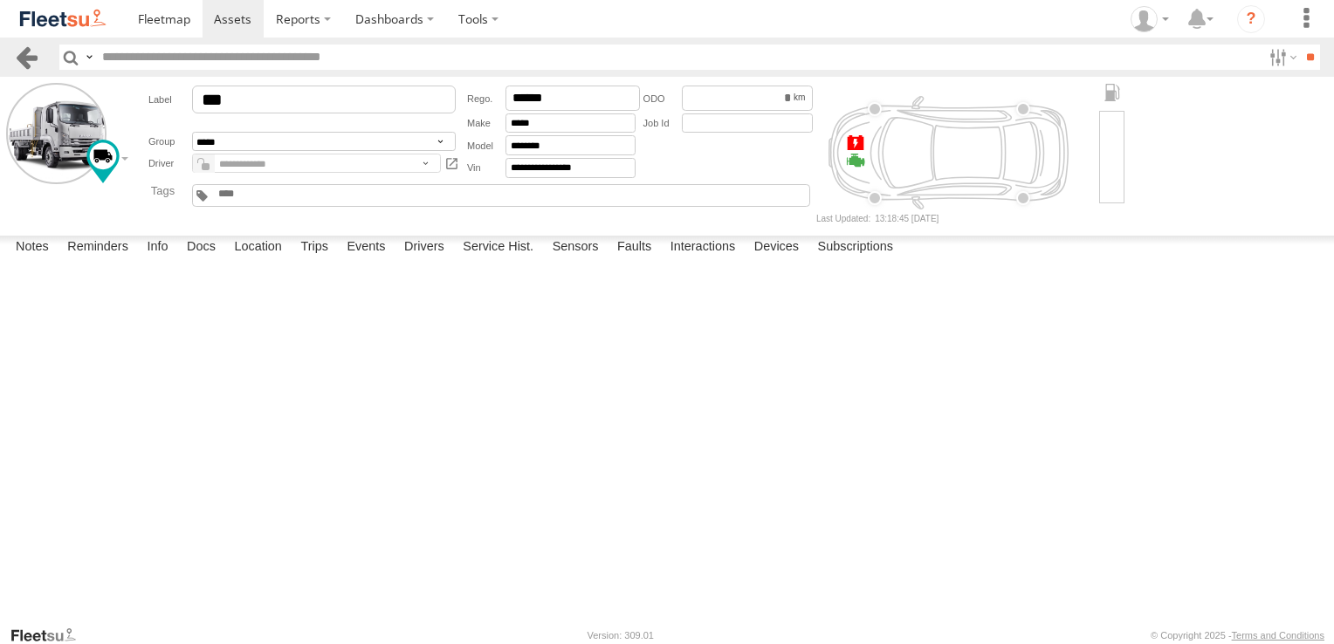
click at [29, 54] on link at bounding box center [26, 57] width 25 height 25
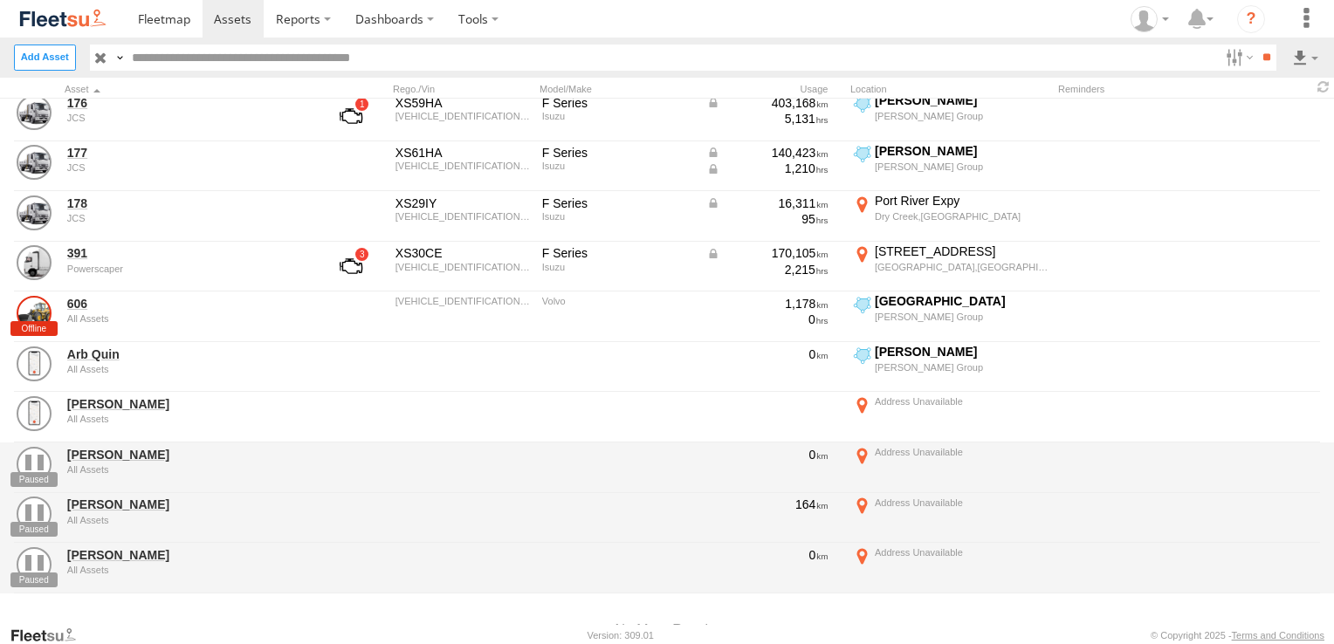
scroll to position [686, 0]
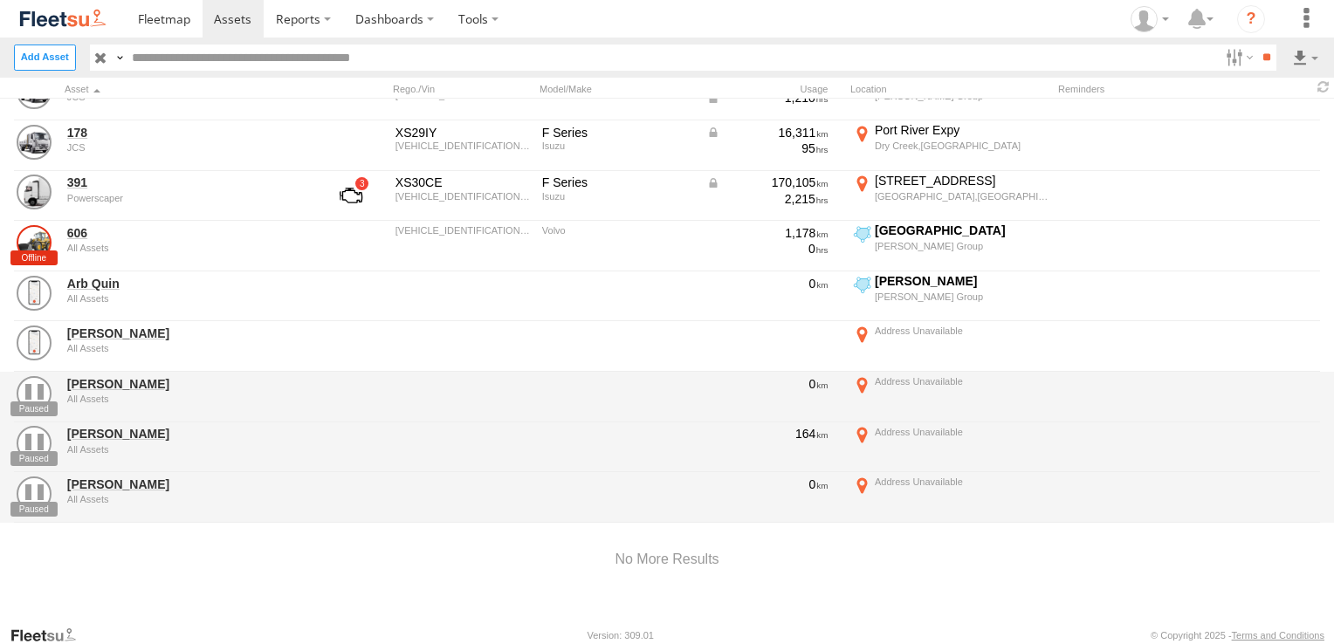
drag, startPoint x: 108, startPoint y: 481, endPoint x: 155, endPoint y: 548, distance: 82.1
click at [155, 548] on div at bounding box center [667, 560] width 1334 height 74
click at [98, 478] on link "Kellie Roberts" at bounding box center [186, 485] width 239 height 16
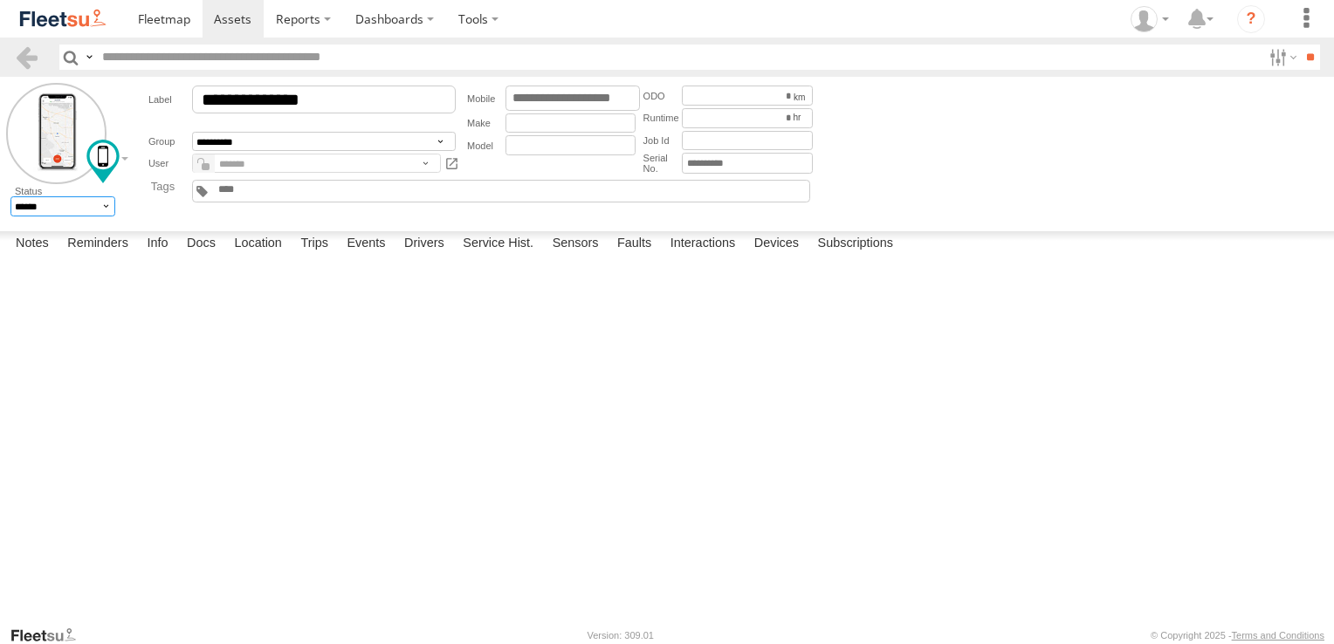
click at [108, 207] on select "******* ******" at bounding box center [63, 205] width 106 height 19
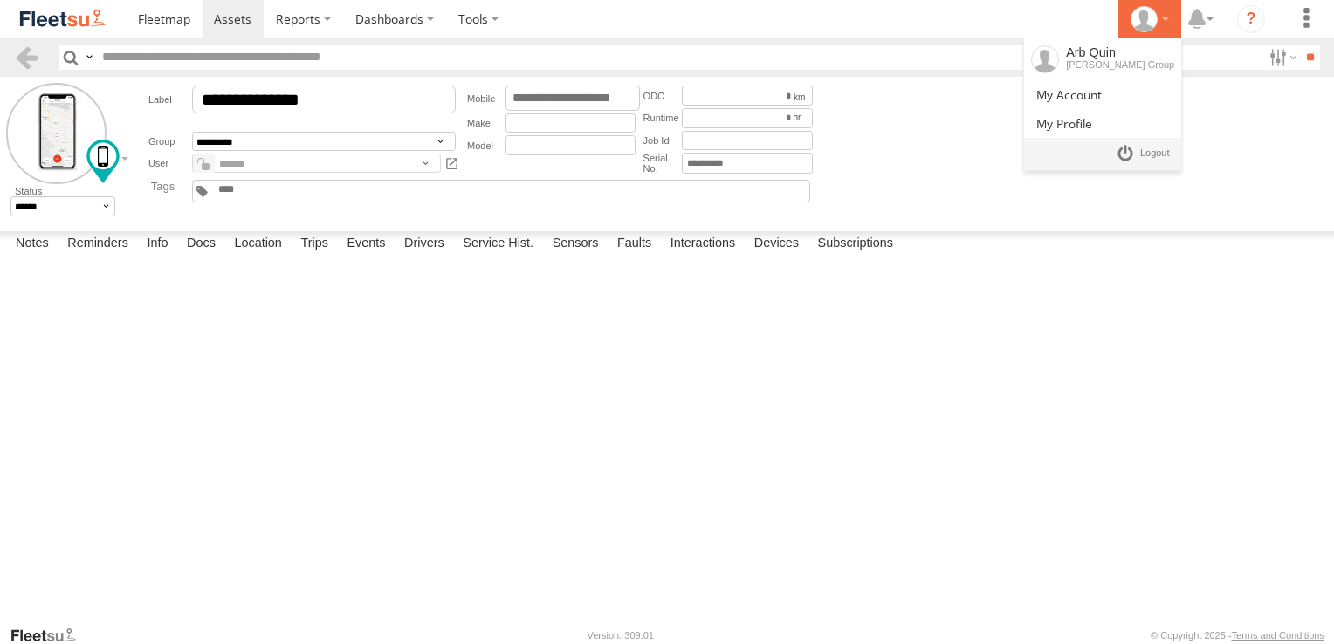
click at [1162, 17] on div at bounding box center [1150, 19] width 51 height 26
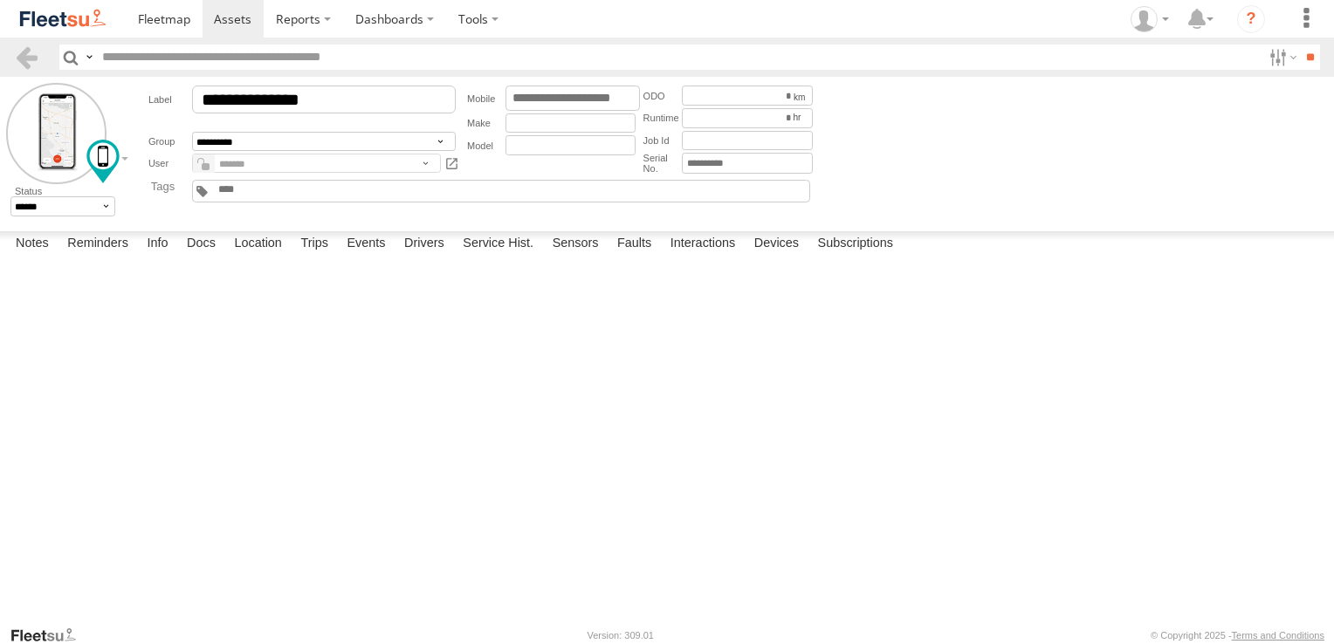
click at [1025, 139] on form "**********" at bounding box center [667, 151] width 1322 height 136
click at [878, 256] on label "Subscriptions" at bounding box center [855, 243] width 93 height 24
click at [32, 52] on link at bounding box center [26, 57] width 25 height 25
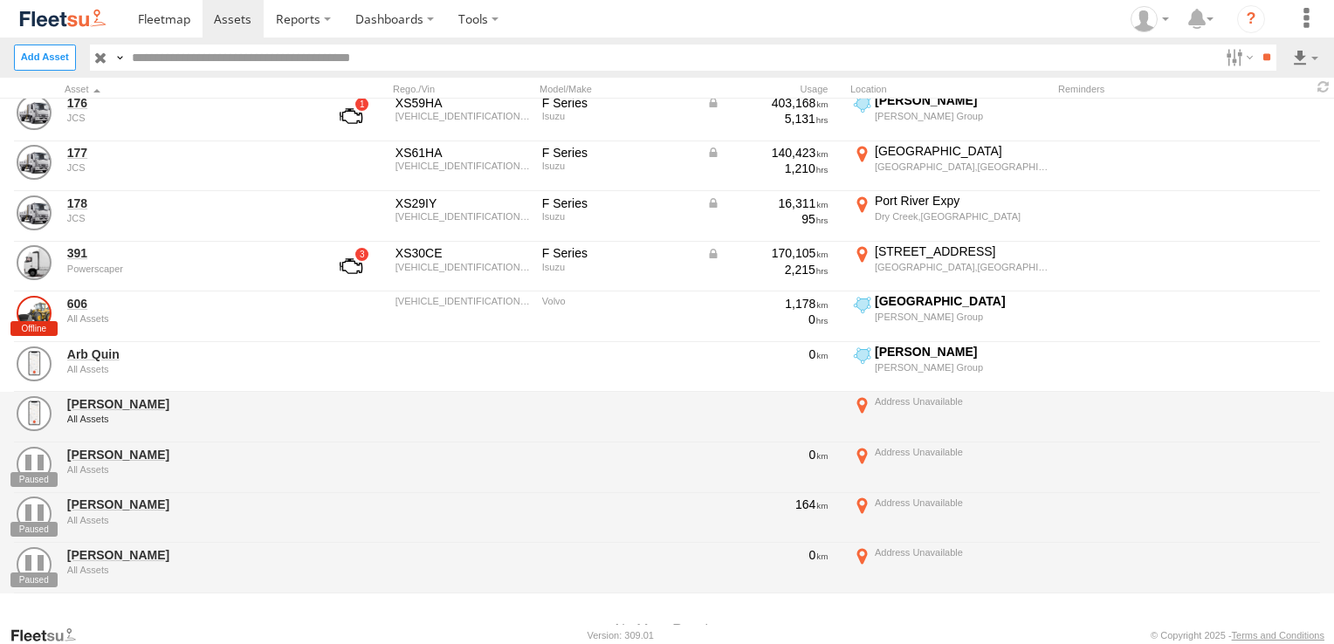
scroll to position [686, 0]
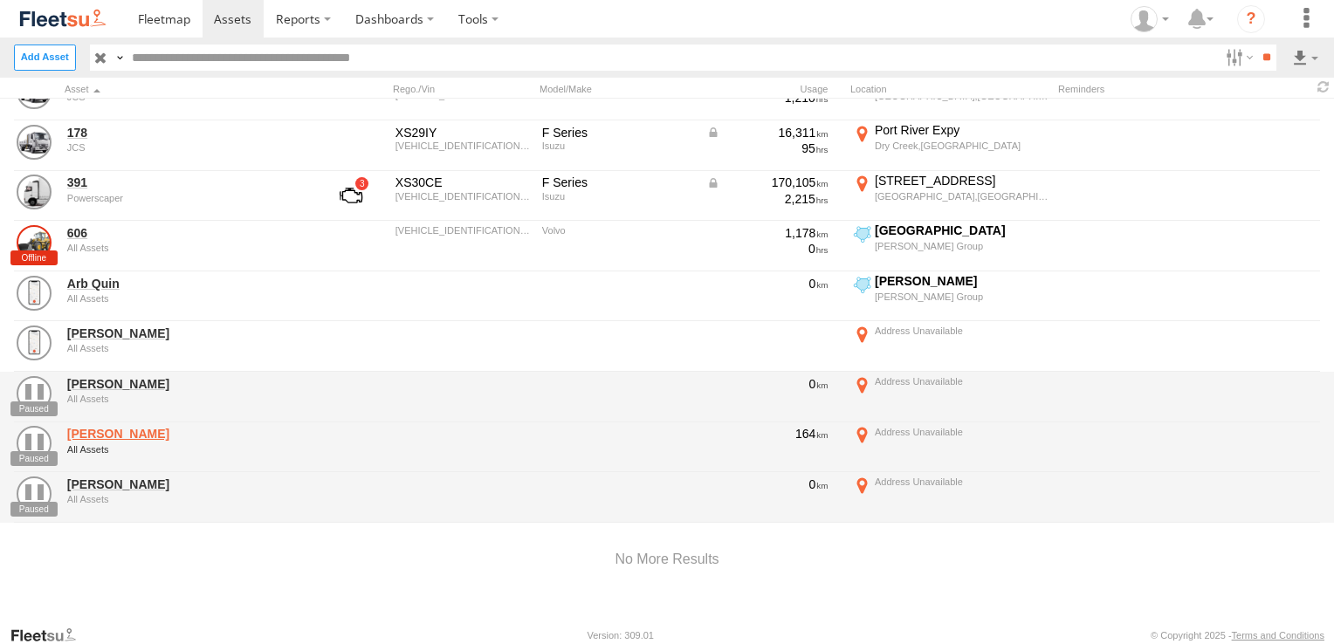
click at [119, 426] on link "Josh Craven" at bounding box center [186, 434] width 239 height 16
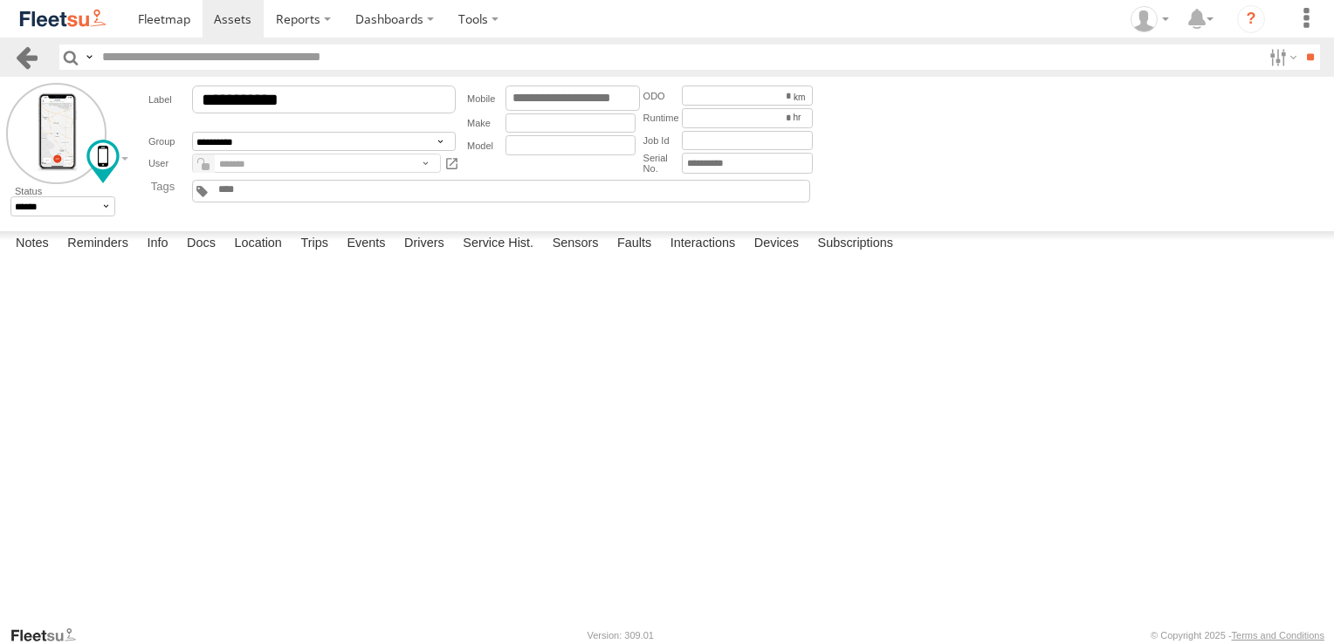
click at [31, 60] on link at bounding box center [26, 57] width 25 height 25
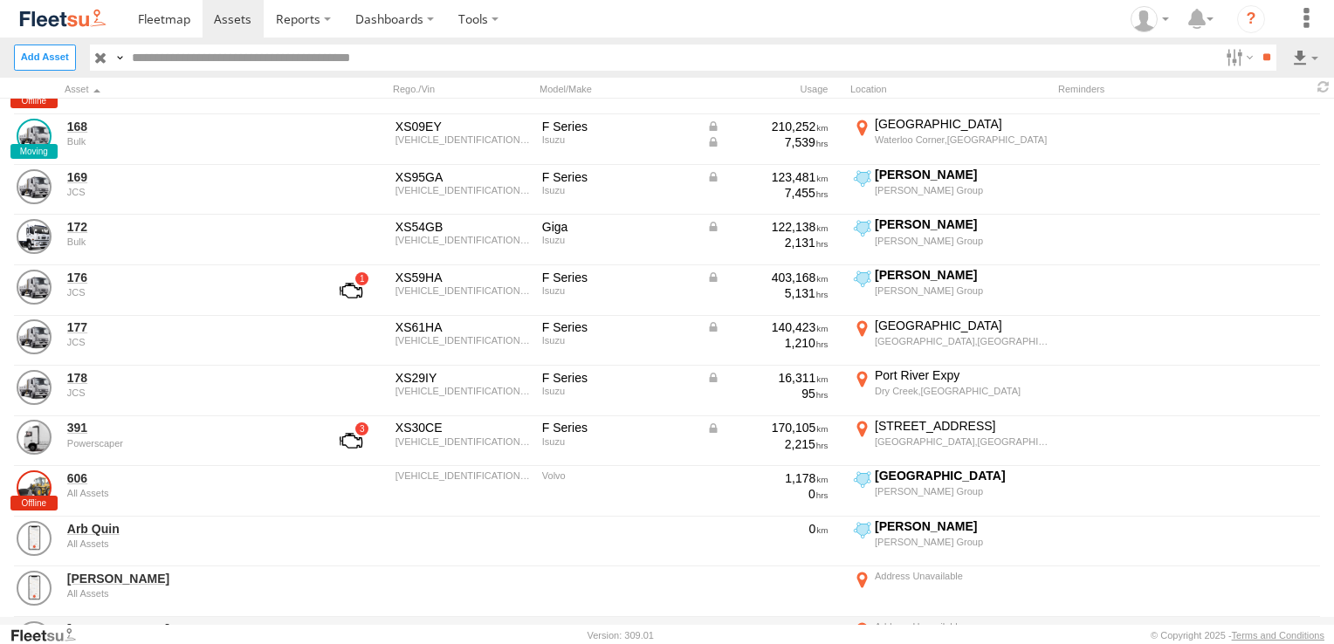
scroll to position [686, 0]
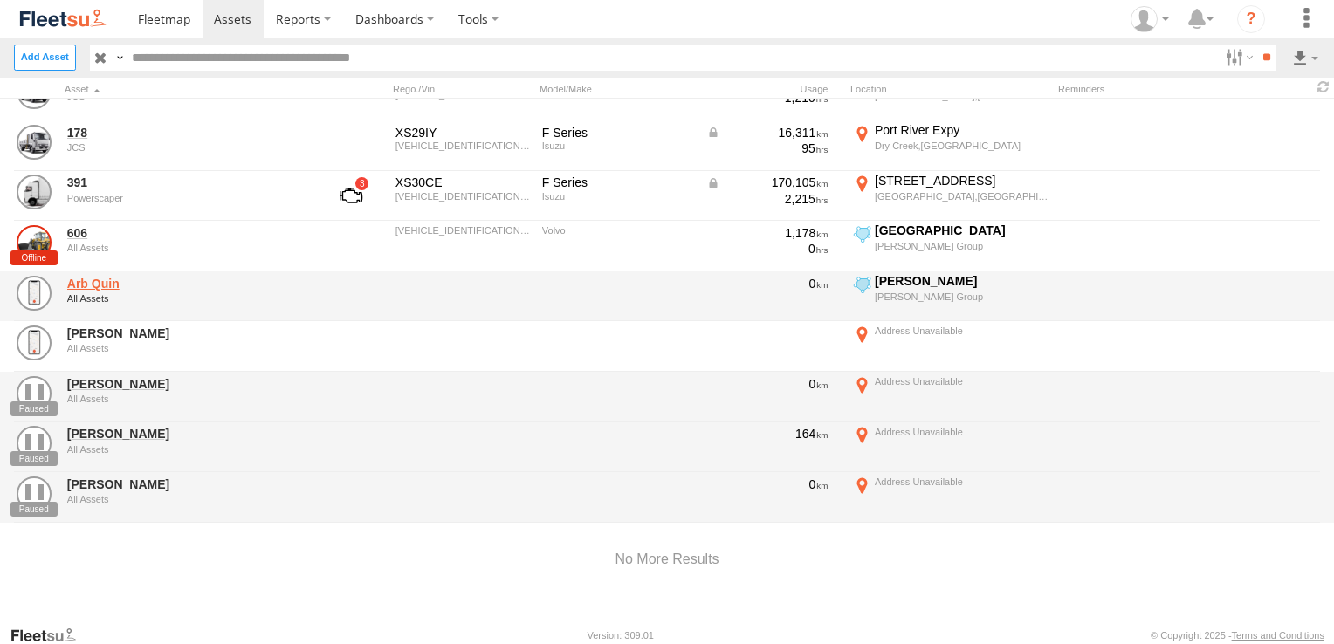
click at [109, 279] on link "Arb Quin" at bounding box center [186, 284] width 239 height 16
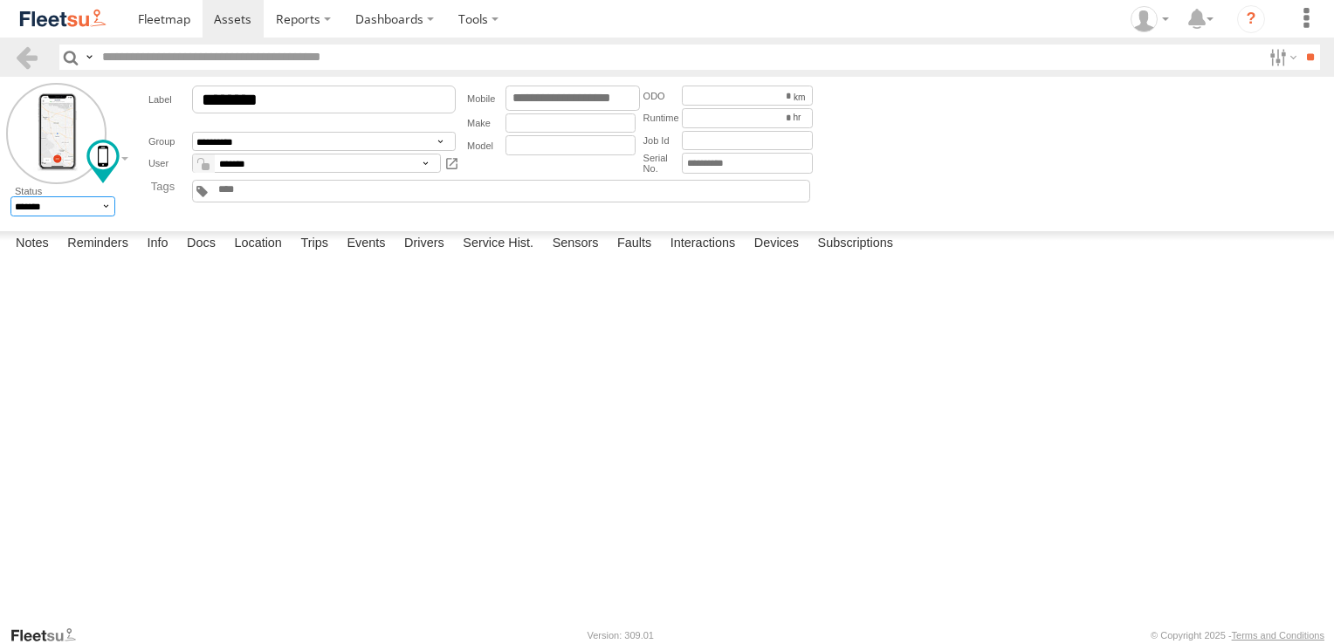
click at [107, 208] on select "******* ******" at bounding box center [63, 205] width 106 height 19
select select "*"
click at [10, 196] on select "******* ******" at bounding box center [63, 205] width 106 height 19
click at [24, 60] on link at bounding box center [26, 57] width 25 height 25
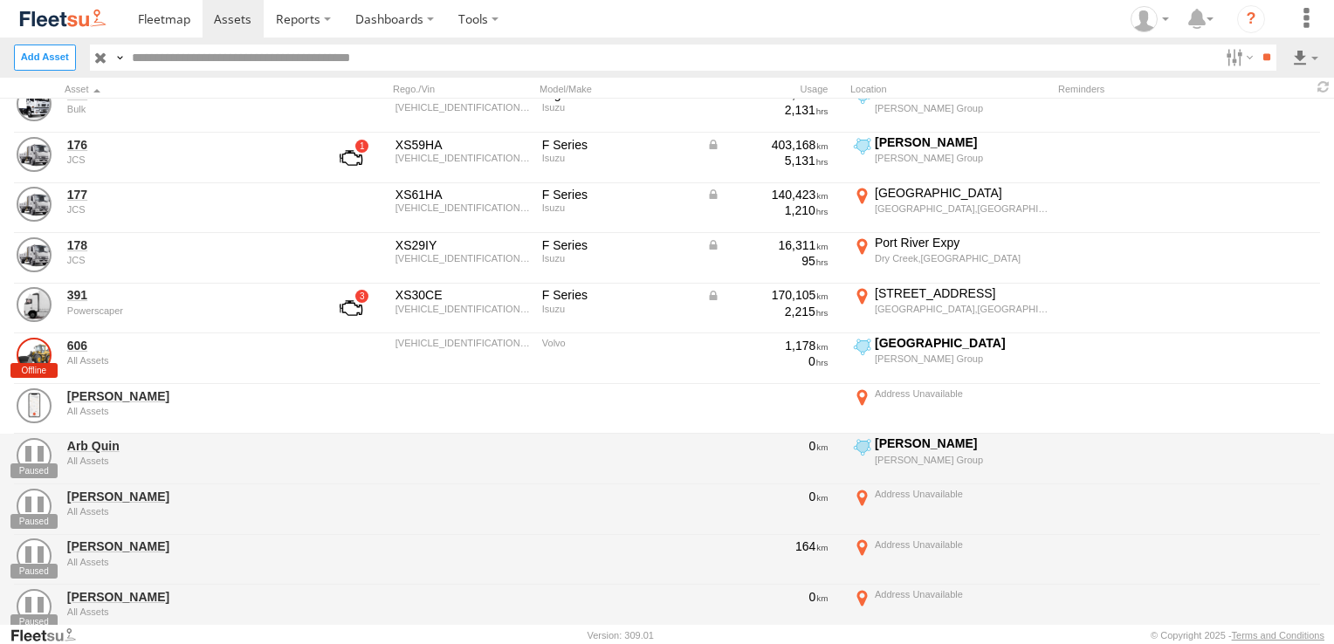
scroll to position [611, 0]
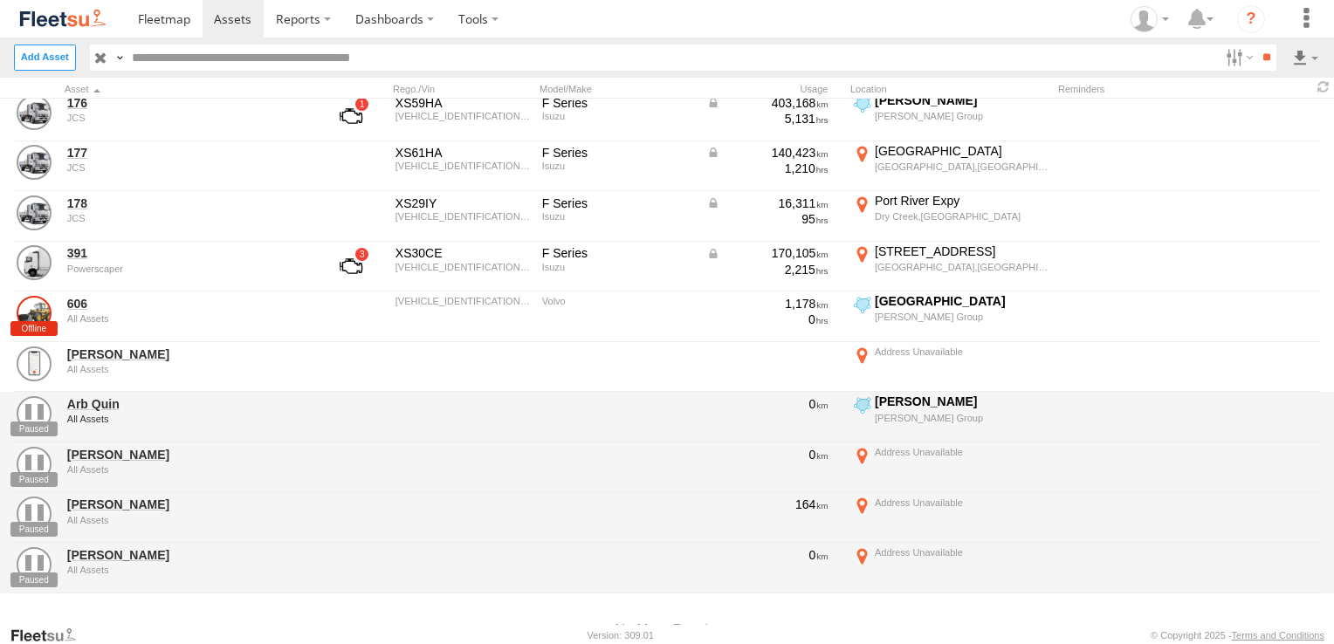
click at [899, 403] on div "[PERSON_NAME]" at bounding box center [962, 402] width 174 height 16
click at [0, 0] on img at bounding box center [0, 0] width 0 height 0
click at [0, 0] on label "×" at bounding box center [0, 0] width 0 height 0
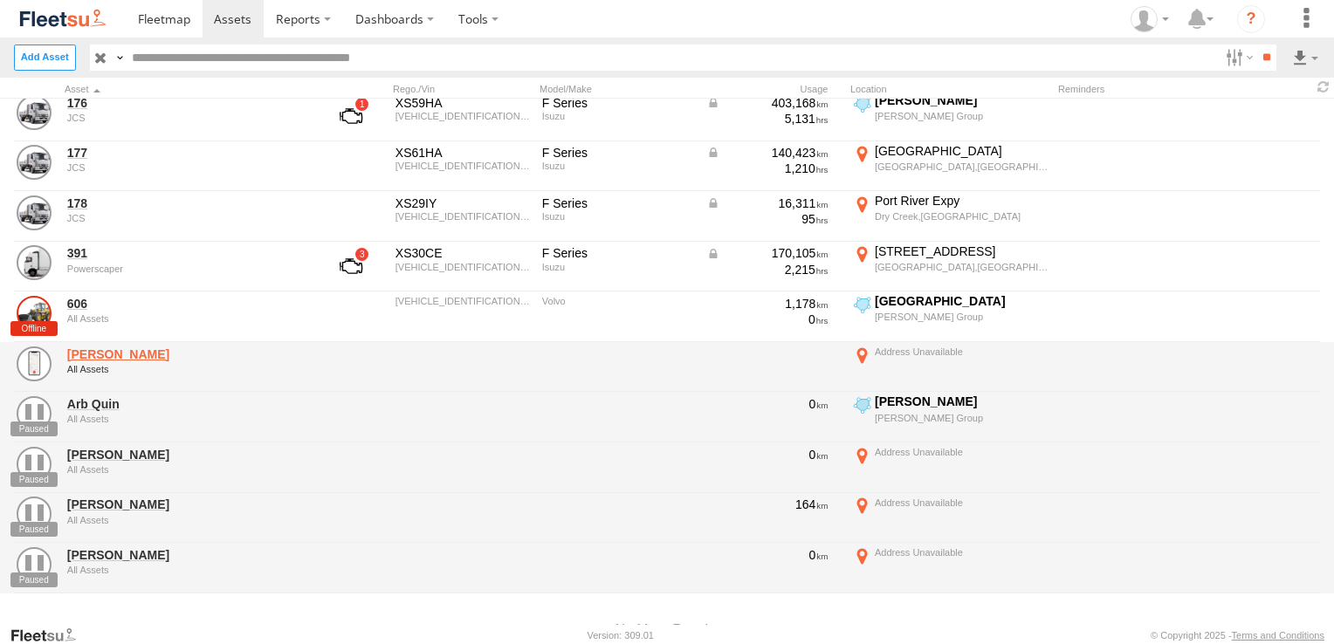
click at [135, 350] on link "[PERSON_NAME]" at bounding box center [186, 355] width 239 height 16
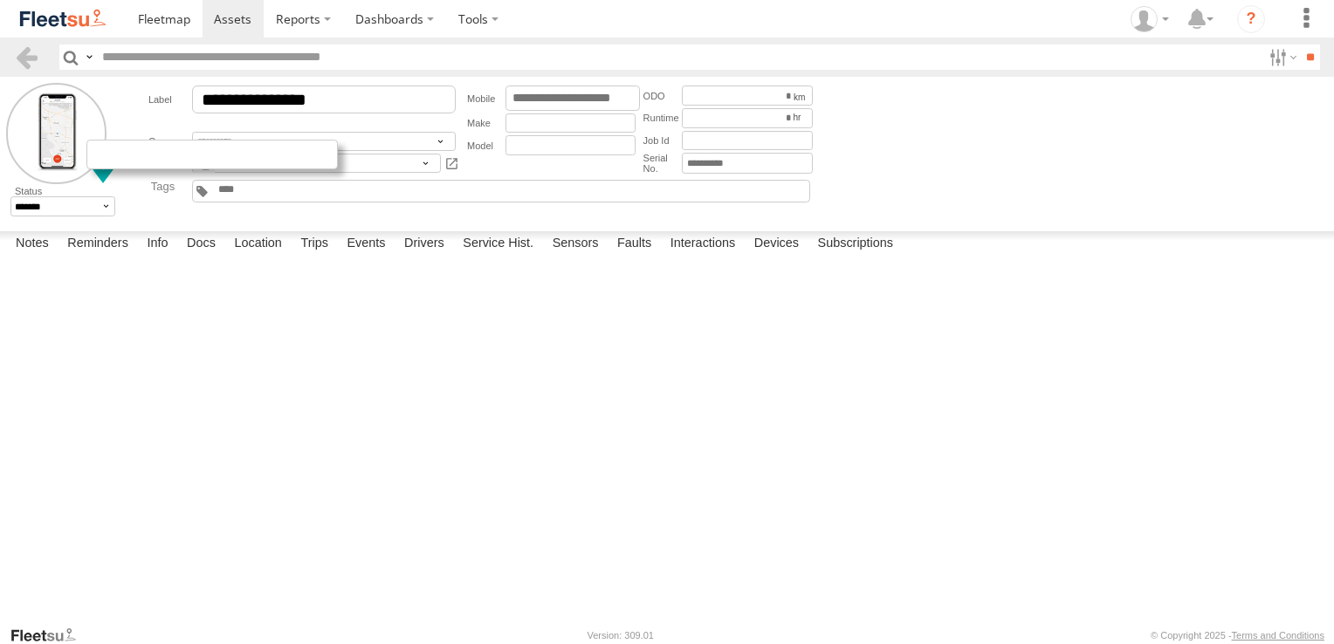
click at [104, 151] on div at bounding box center [211, 155] width 251 height 30
click at [0, 0] on div "Date/Time Type Note Status" at bounding box center [0, 0] width 0 height 0
click at [23, 54] on link at bounding box center [26, 57] width 25 height 25
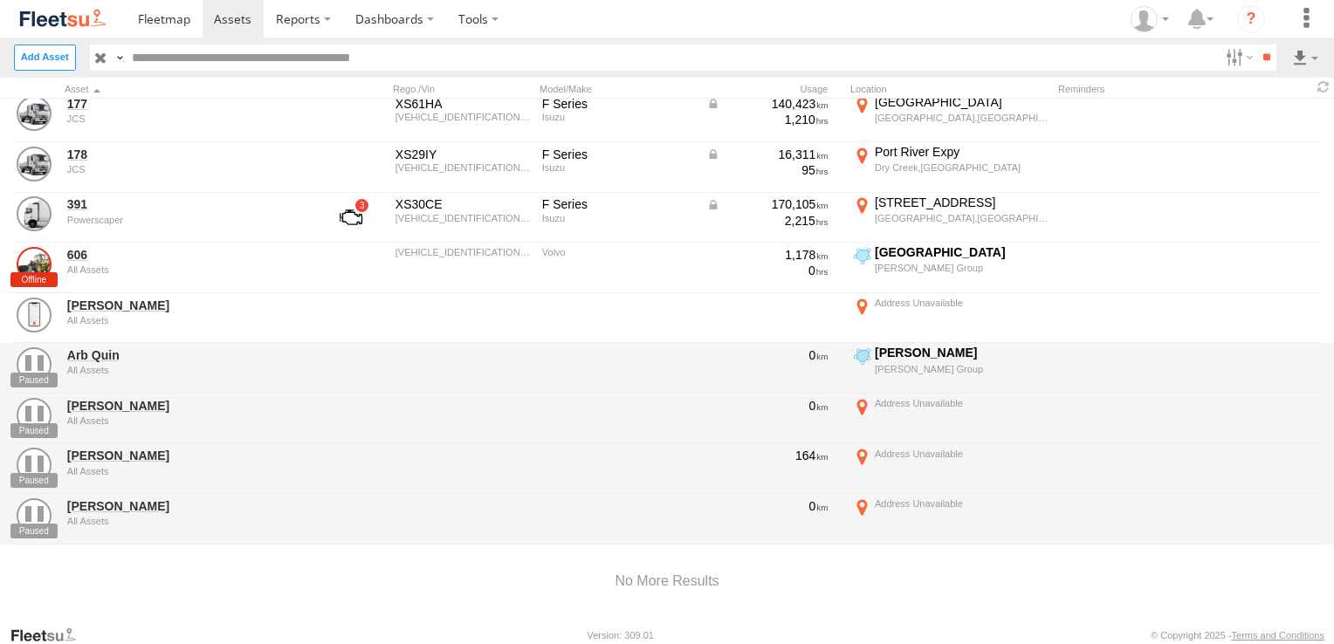
scroll to position [686, 0]
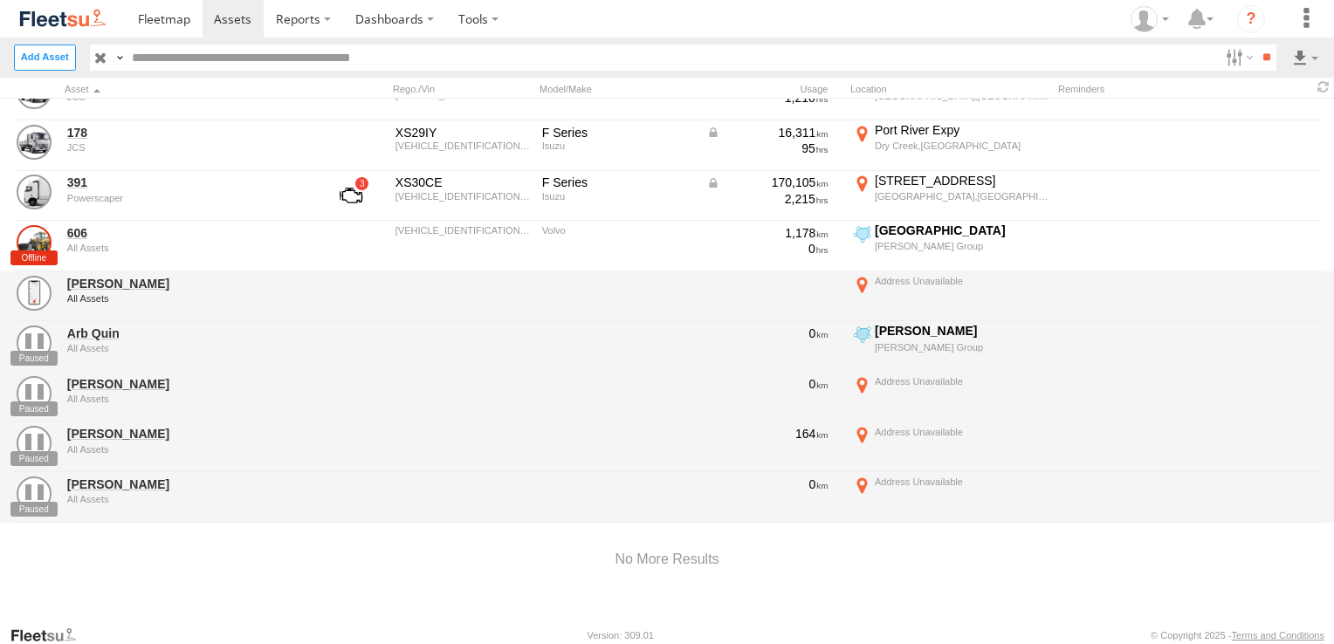
click at [919, 275] on div at bounding box center [962, 281] width 174 height 12
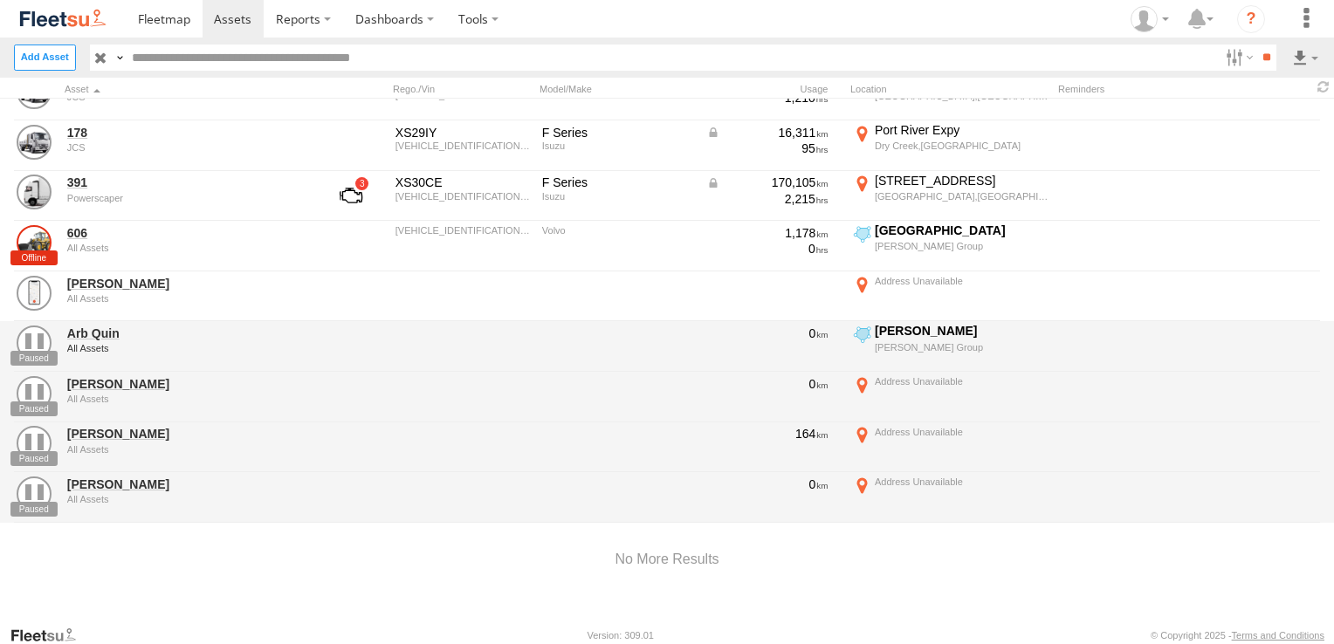
click at [914, 330] on div "[PERSON_NAME]" at bounding box center [962, 331] width 174 height 16
click at [0, 0] on label "Close" at bounding box center [0, 0] width 0 height 0
drag, startPoint x: 910, startPoint y: 327, endPoint x: 107, endPoint y: 327, distance: 802.4
drag, startPoint x: 107, startPoint y: 327, endPoint x: 27, endPoint y: 341, distance: 81.5
click at [27, 341] on link at bounding box center [34, 343] width 35 height 35
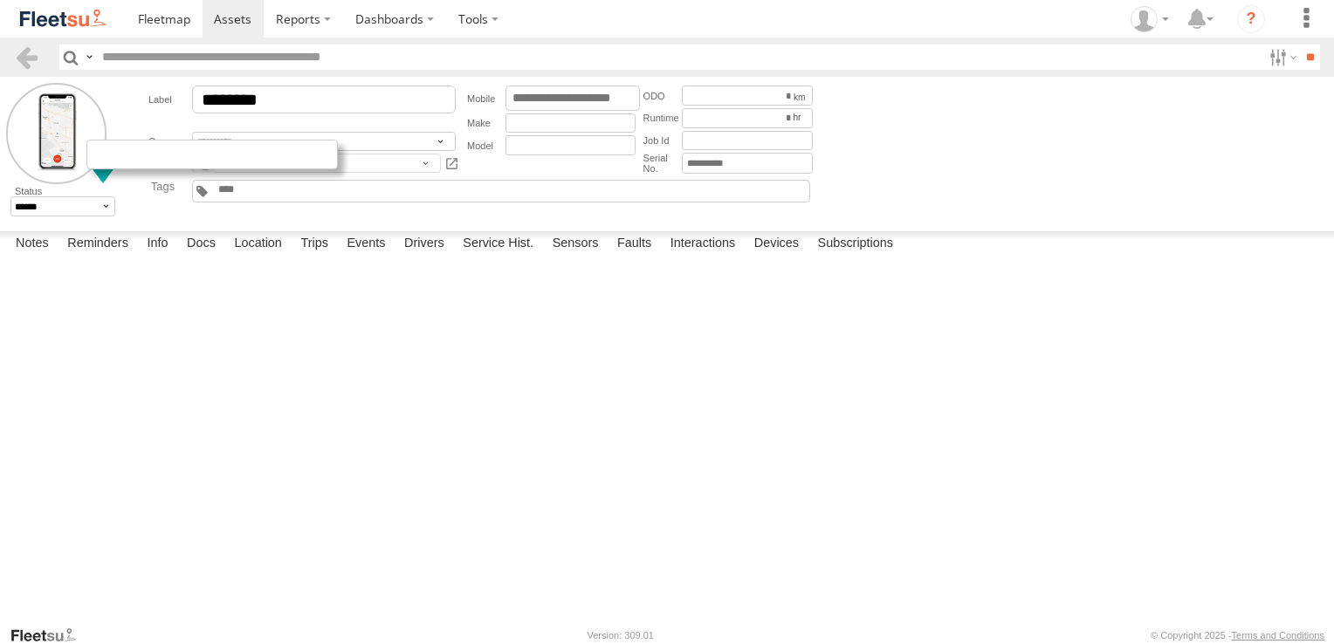
click at [107, 169] on div at bounding box center [211, 155] width 251 height 30
click at [87, 256] on label "Reminders" at bounding box center [98, 243] width 79 height 24
click at [161, 256] on label "Info" at bounding box center [157, 243] width 38 height 24
click at [196, 256] on label "Docs" at bounding box center [201, 243] width 46 height 24
click at [258, 256] on label "Location" at bounding box center [257, 243] width 65 height 24
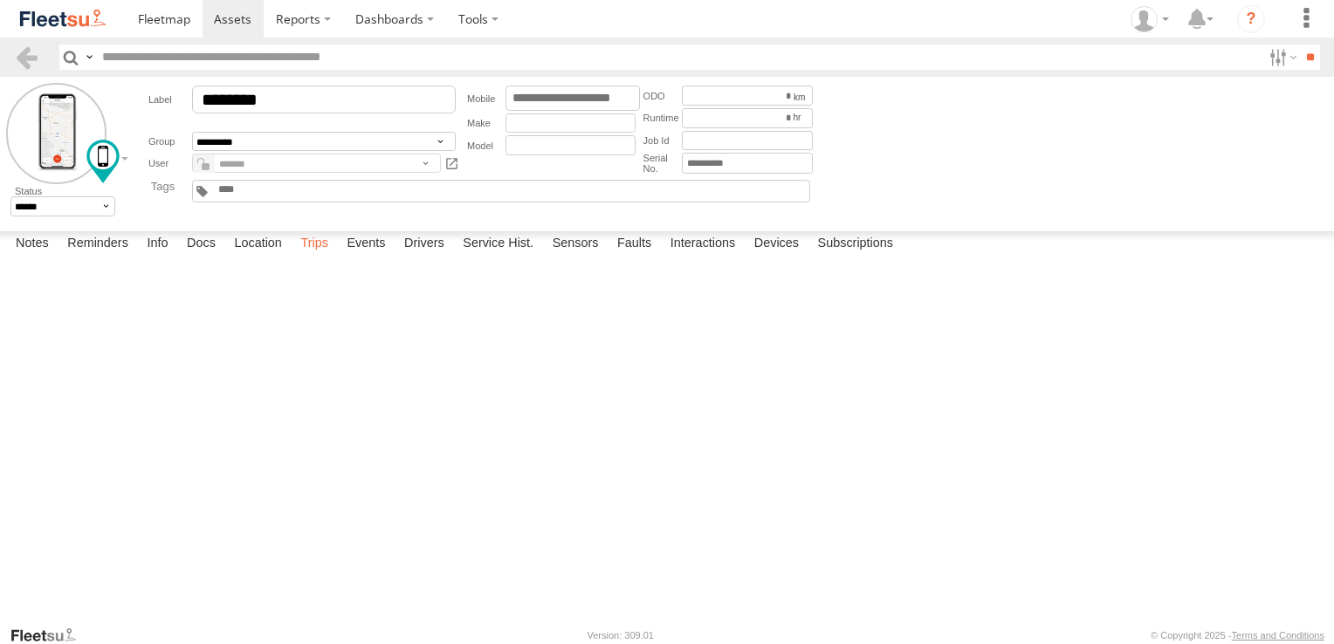
click at [316, 256] on label "Trips" at bounding box center [314, 243] width 45 height 24
click at [363, 256] on label "Events" at bounding box center [366, 243] width 56 height 24
click at [423, 256] on label "Drivers" at bounding box center [425, 243] width 58 height 24
click at [506, 256] on label "Service Hist." at bounding box center [498, 243] width 88 height 24
drag, startPoint x: 506, startPoint y: 602, endPoint x: 591, endPoint y: 605, distance: 84.8
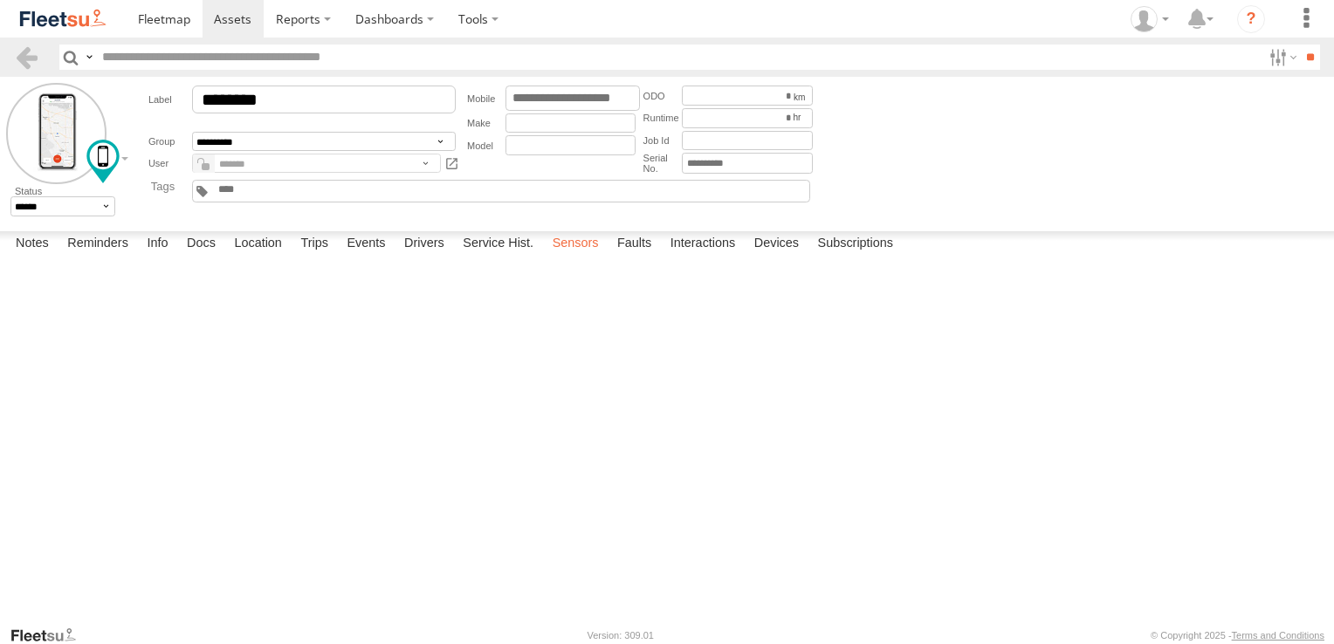
click at [591, 256] on label "Sensors" at bounding box center [576, 243] width 64 height 24
click at [647, 256] on label "Faults" at bounding box center [635, 243] width 52 height 24
drag, startPoint x: 647, startPoint y: 602, endPoint x: 705, endPoint y: 606, distance: 58.6
click at [705, 256] on label "Interactions" at bounding box center [703, 243] width 83 height 24
click at [788, 256] on label "Devices" at bounding box center [777, 243] width 62 height 24
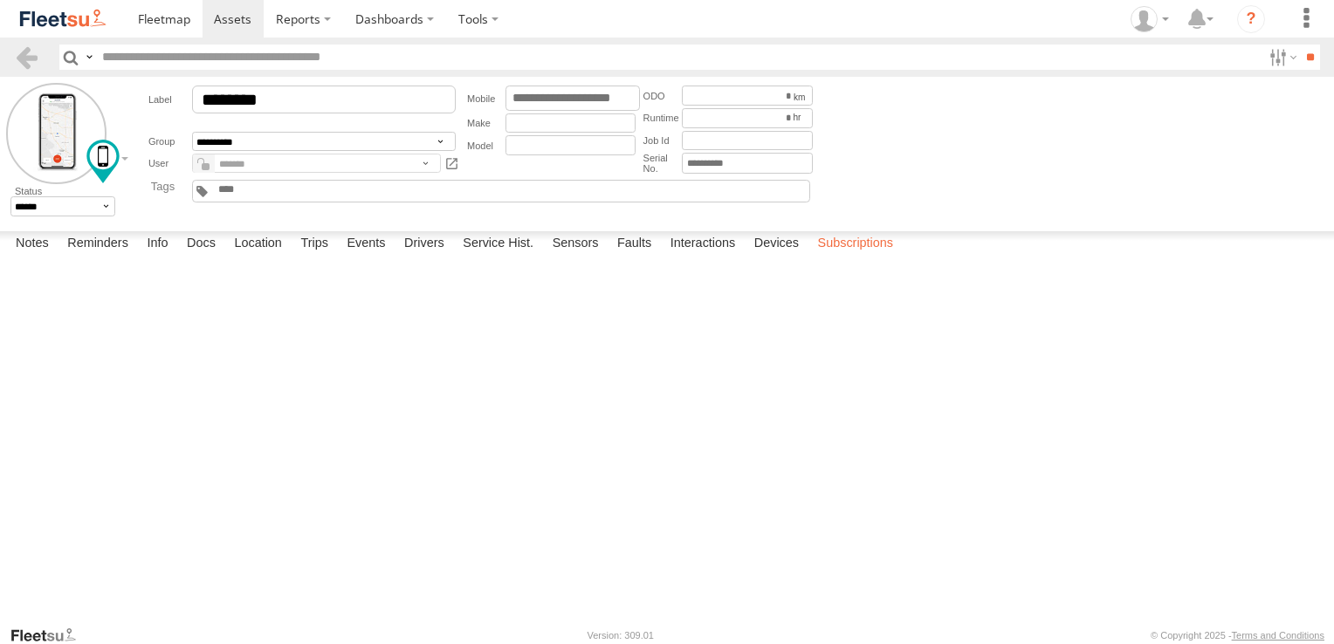
click at [845, 256] on label "Subscriptions" at bounding box center [855, 243] width 93 height 24
click at [150, 23] on span at bounding box center [164, 18] width 52 height 17
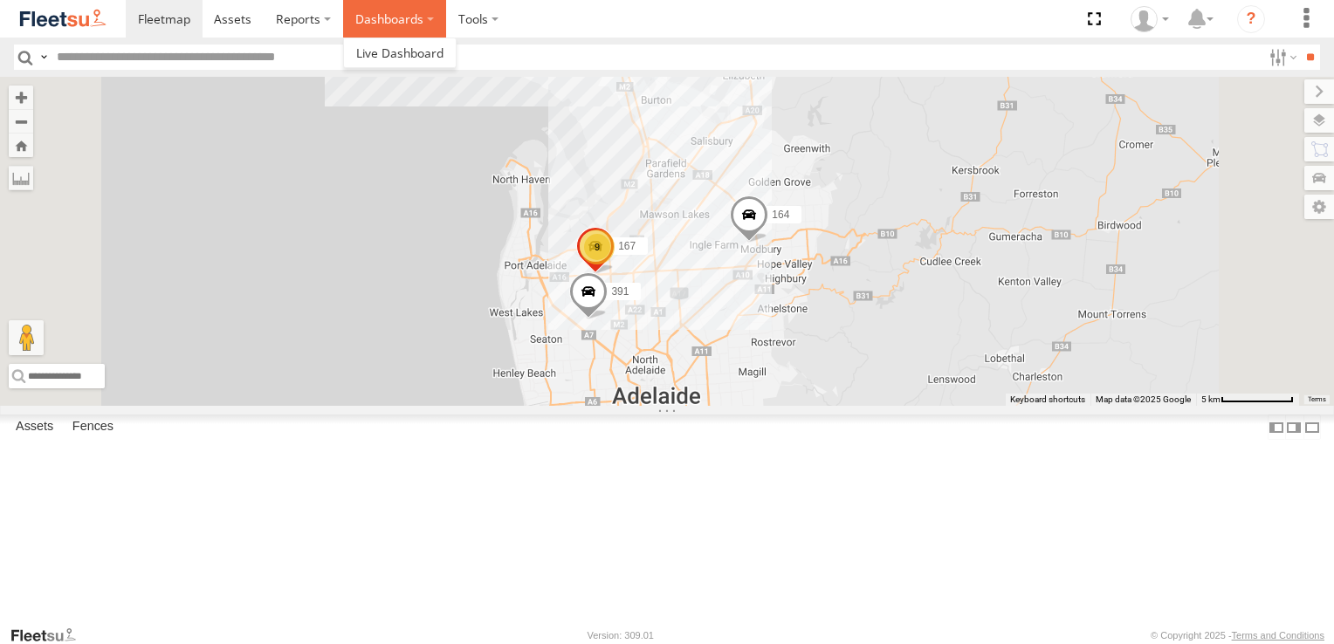
click at [399, 24] on label "Dashboards" at bounding box center [394, 19] width 103 height 38
click at [395, 47] on span at bounding box center [399, 53] width 87 height 17
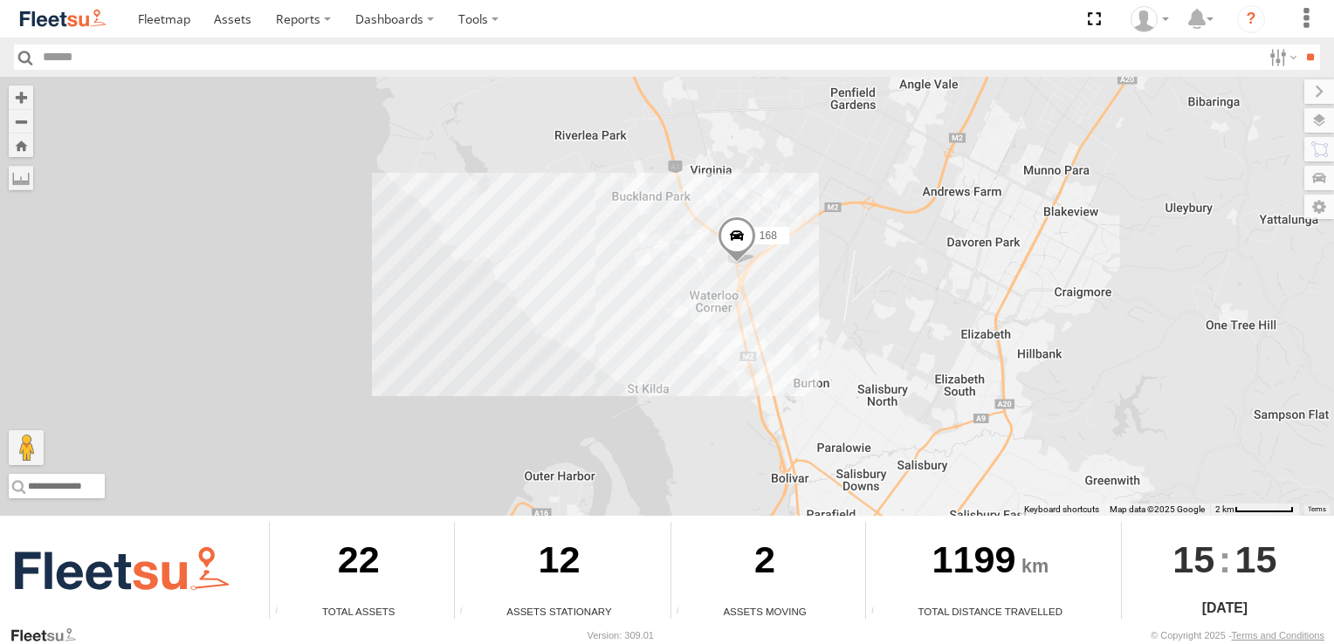
drag, startPoint x: 612, startPoint y: 179, endPoint x: 672, endPoint y: 435, distance: 262.8
click at [672, 435] on div "391 168 164 166 167 9" at bounding box center [667, 296] width 1334 height 439
